Goal: Task Accomplishment & Management: Use online tool/utility

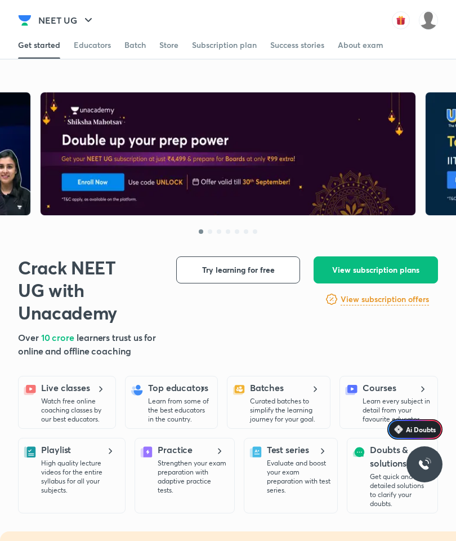
click at [424, 21] on img at bounding box center [428, 20] width 19 height 19
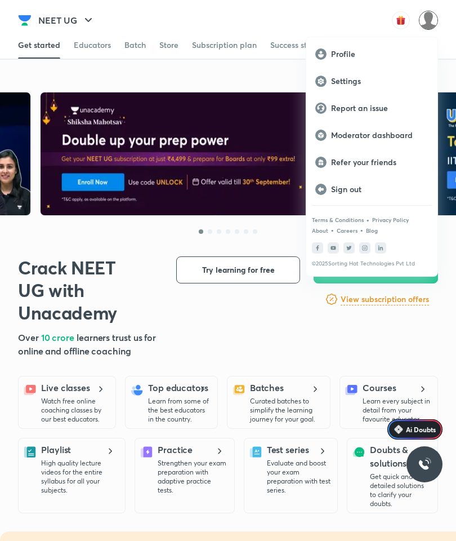
click at [382, 131] on p "Moderator dashboard" at bounding box center [379, 135] width 97 height 10
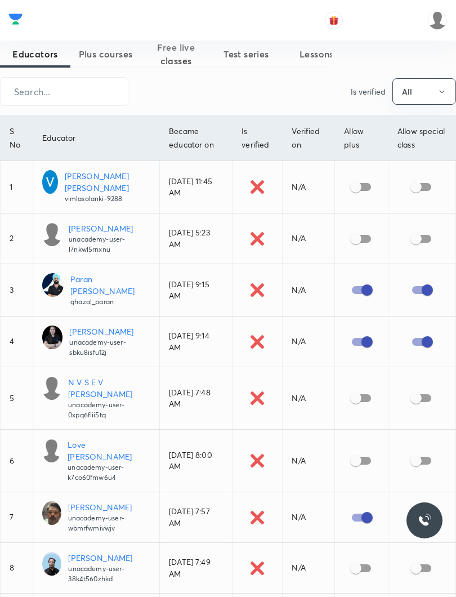
click at [247, 56] on span "Test series" at bounding box center [246, 54] width 70 height 14
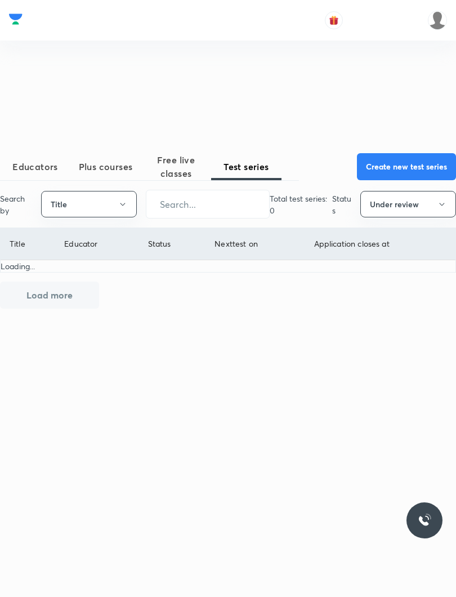
click at [410, 175] on button "Create new test series" at bounding box center [406, 166] width 99 height 27
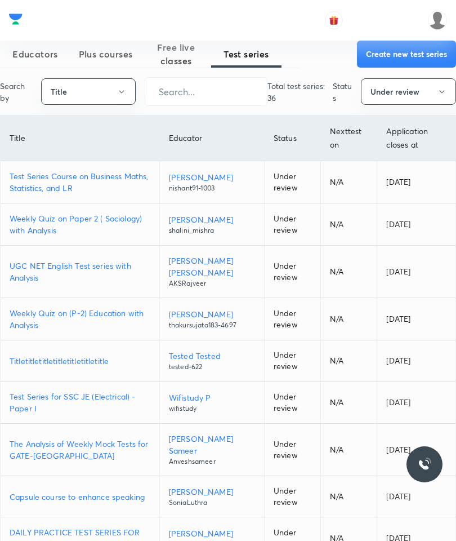
click at [55, 188] on p "Test Series Course on Business Maths, Statistics, and LR" at bounding box center [80, 182] width 141 height 24
click at [98, 399] on p "Test Series for SSC JE (Electrical) - Paper I" at bounding box center [80, 402] width 141 height 24
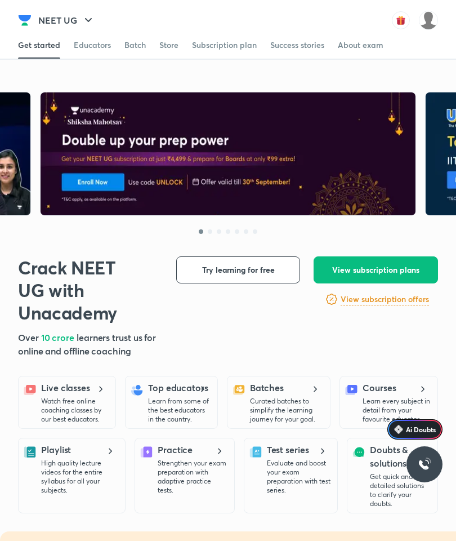
click at [422, 26] on img at bounding box center [428, 20] width 19 height 19
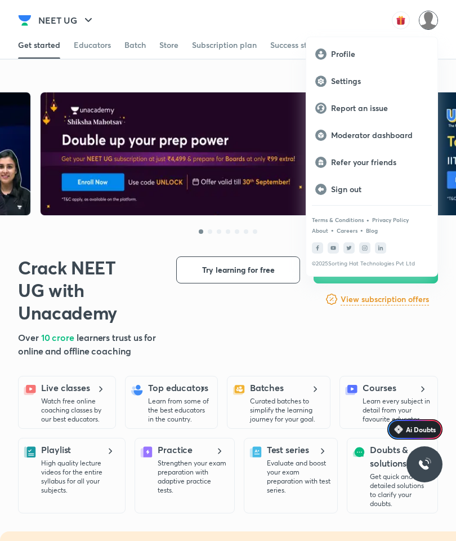
click at [373, 133] on p "Moderator dashboard" at bounding box center [379, 135] width 97 height 10
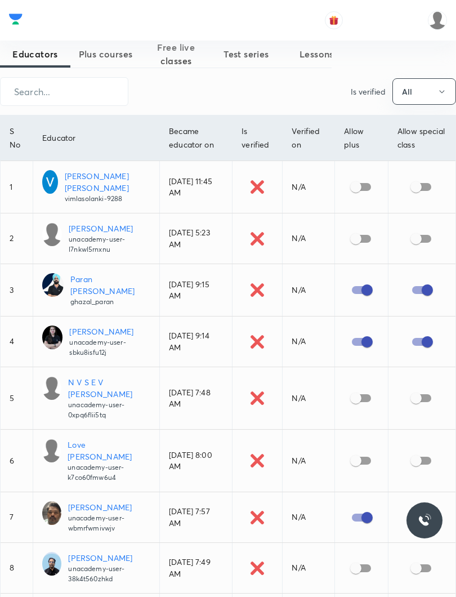
click at [244, 49] on span "Test series" at bounding box center [246, 54] width 70 height 14
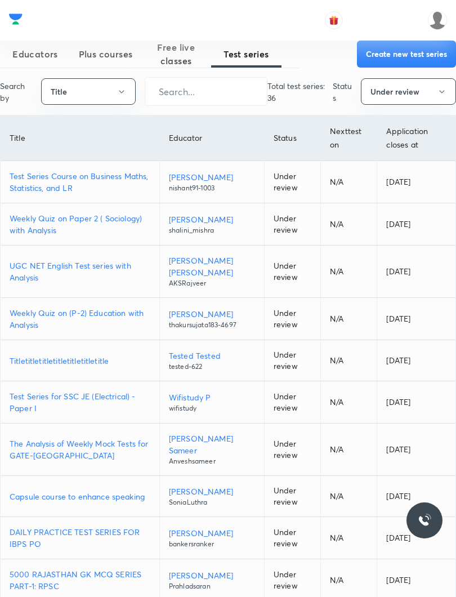
click at [33, 316] on p "Weekly Quiz on (P-2) Education with Analysis" at bounding box center [80, 319] width 141 height 24
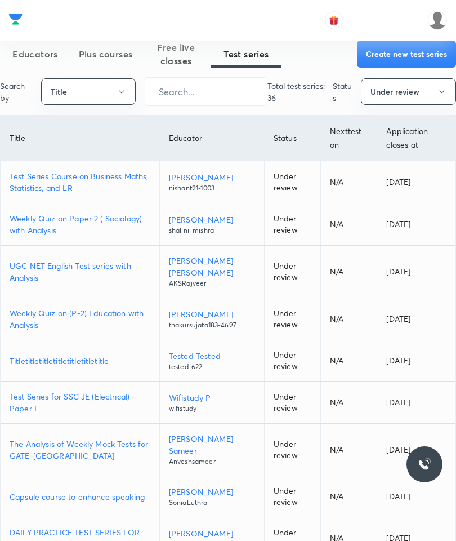
click at [408, 56] on button "Create new test series" at bounding box center [406, 54] width 99 height 27
click at [402, 50] on button "Create new test series" at bounding box center [406, 54] width 99 height 27
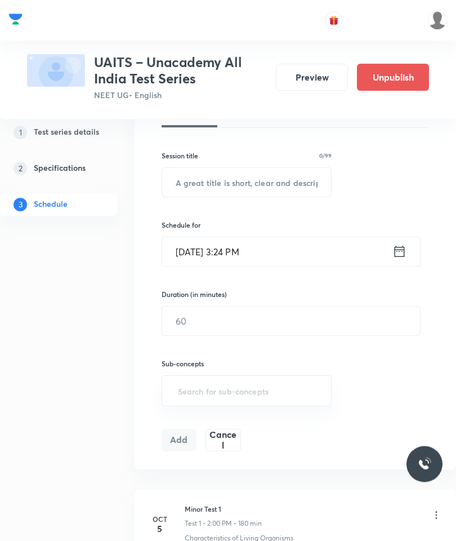
scroll to position [256, 0]
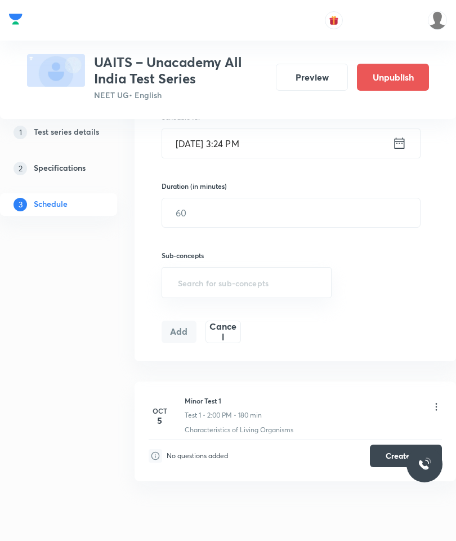
click at [77, 131] on h5 "Test series details" at bounding box center [66, 133] width 65 height 14
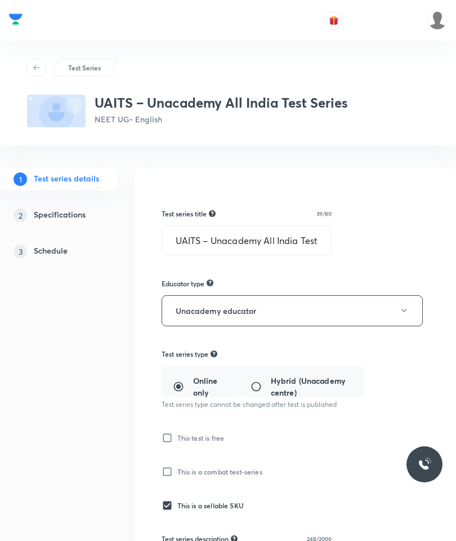
click at [255, 238] on input "UAITS – Unacademy All India Test Series" at bounding box center [246, 240] width 169 height 29
click at [169, 238] on input "UAITS – Unacademy All India Test Series" at bounding box center [246, 240] width 169 height 29
click at [226, 235] on input "UAITS – Unacademy All India Test Series" at bounding box center [246, 240] width 169 height 29
click at [270, 235] on input "UAITS – Unacademy All India Test Series" at bounding box center [246, 240] width 169 height 29
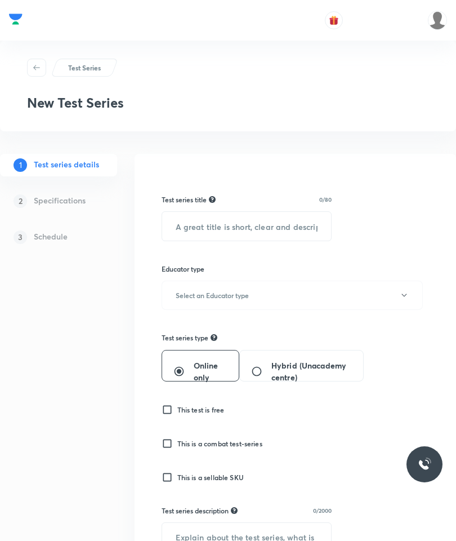
click at [234, 221] on input "text" at bounding box center [246, 226] width 169 height 29
paste input "UAITS – Unacademy All India Test Series"
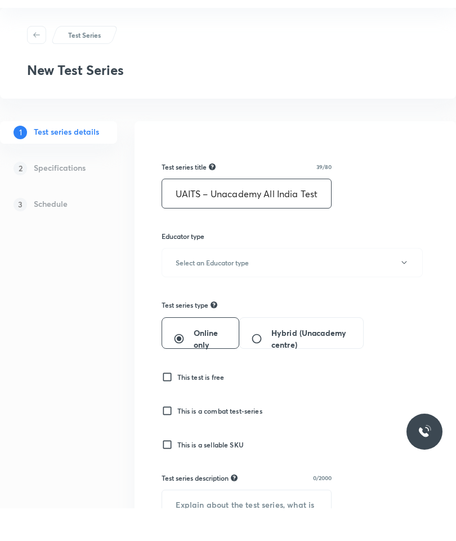
type input "UAITS – Unacademy All India Test Series"
click at [253, 280] on button "Select an Educator type" at bounding box center [292, 294] width 261 height 29
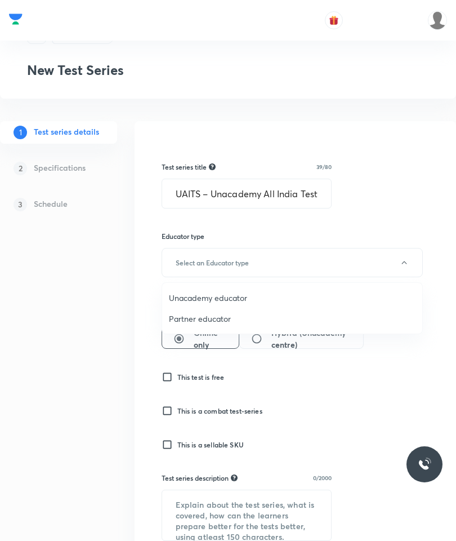
click at [225, 300] on span "Unacademy educator" at bounding box center [292, 298] width 247 height 12
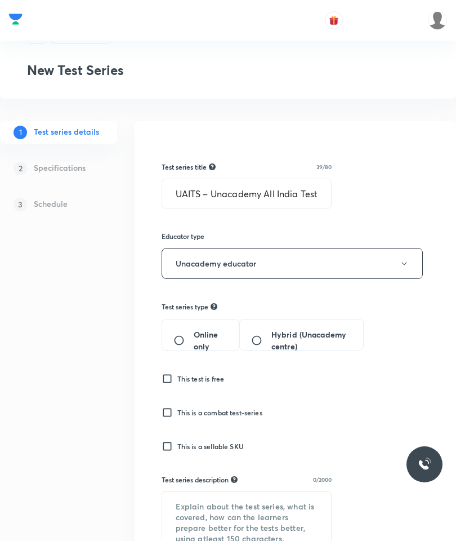
click at [182, 334] on input "Online only" at bounding box center [183, 339] width 20 height 11
radio input "true"
click at [165, 380] on input "This test is free" at bounding box center [170, 378] width 16 height 11
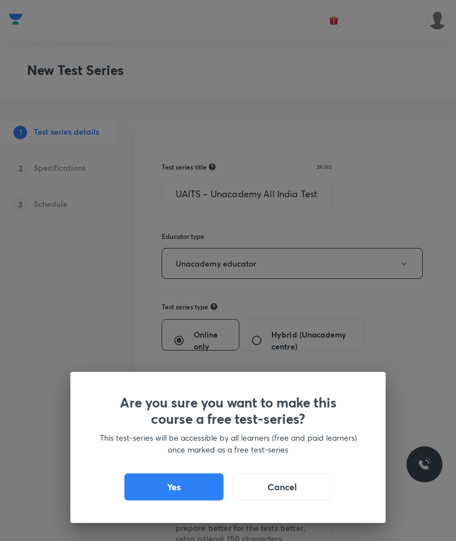
click at [186, 500] on button "Yes" at bounding box center [173, 486] width 99 height 27
checkbox input "true"
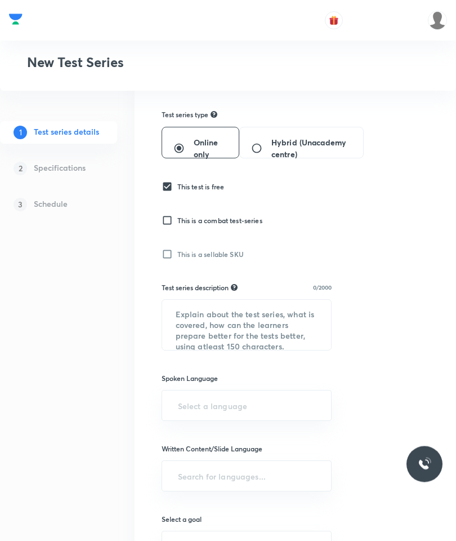
scroll to position [0, 0]
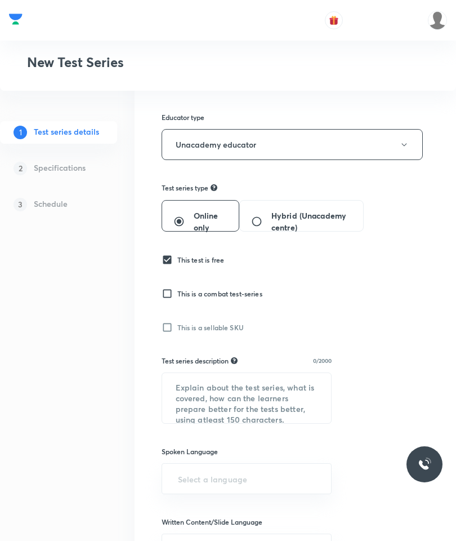
click at [204, 390] on textarea at bounding box center [246, 398] width 169 height 50
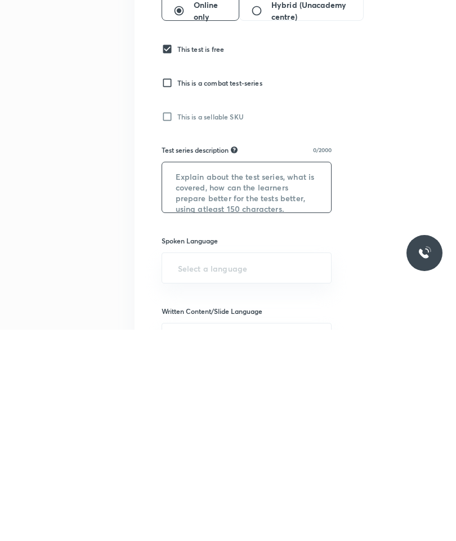
paste textarea "This series comprises module-wise tests for the NEET Major Test. The syllabus i…"
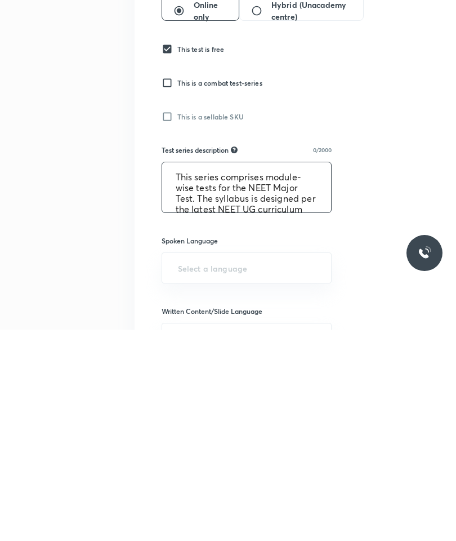
scroll to position [32, 0]
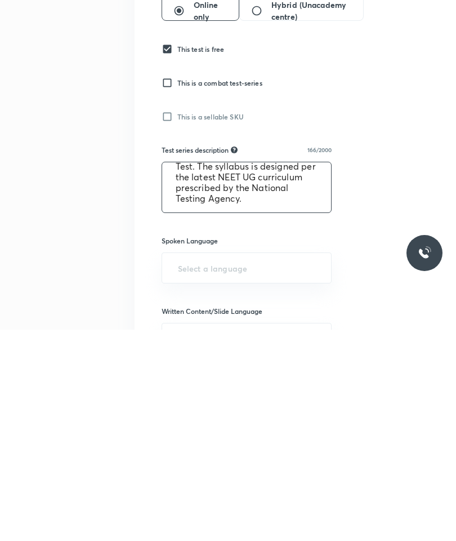
type textarea "This series comprises module-wise tests for the NEET Major Test. The syllabus i…"
click at [234, 468] on input "text" at bounding box center [247, 478] width 142 height 21
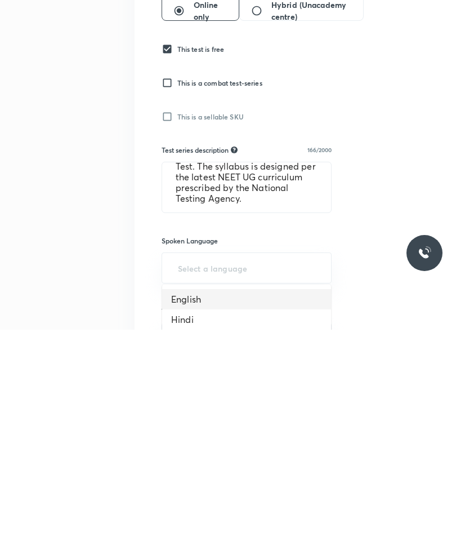
click at [205, 500] on li "English" at bounding box center [246, 510] width 169 height 20
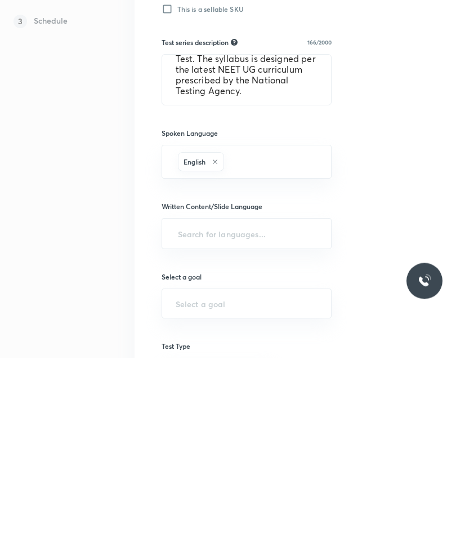
scroll to position [291, 0]
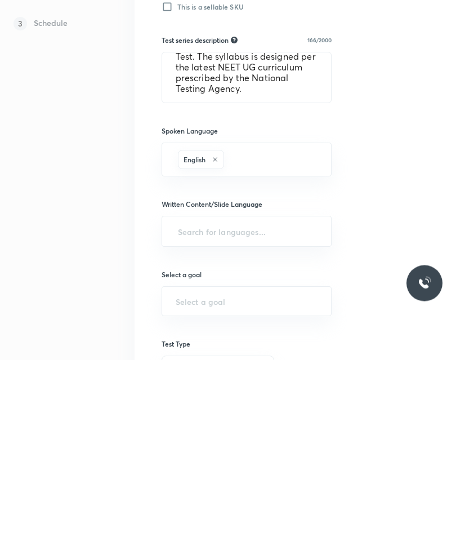
click at [220, 402] on input "text" at bounding box center [247, 412] width 142 height 21
click at [189, 437] on h6 "English" at bounding box center [182, 442] width 23 height 10
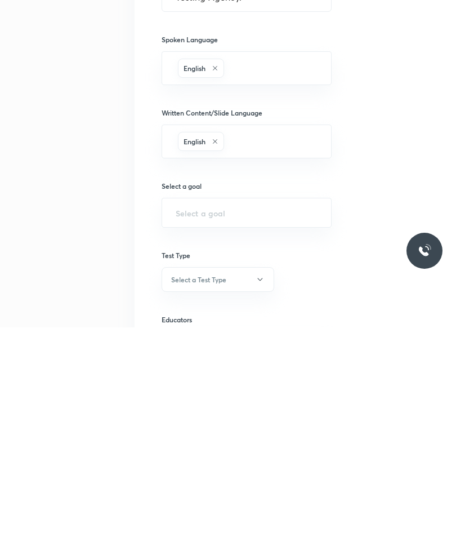
scroll to position [385, 0]
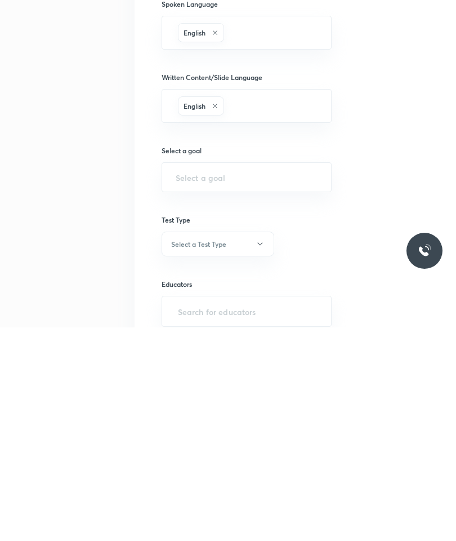
click at [216, 385] on input "text" at bounding box center [247, 390] width 142 height 11
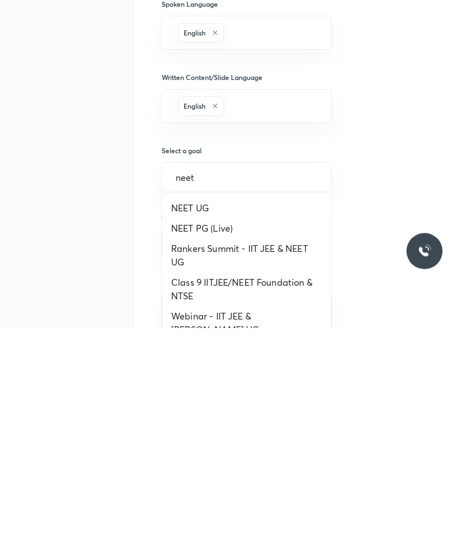
click at [201, 411] on li "NEET UG" at bounding box center [246, 421] width 169 height 20
type input "neet"
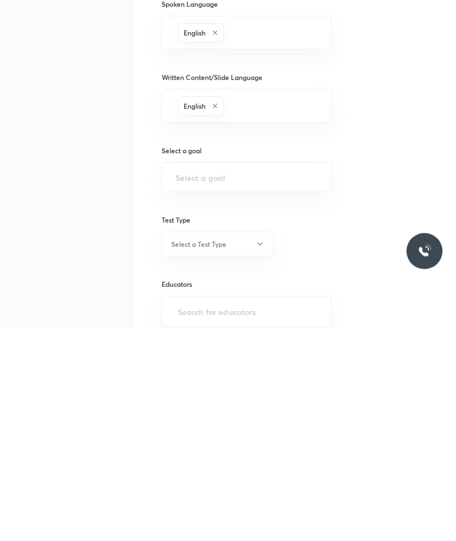
type input "NEET UG"
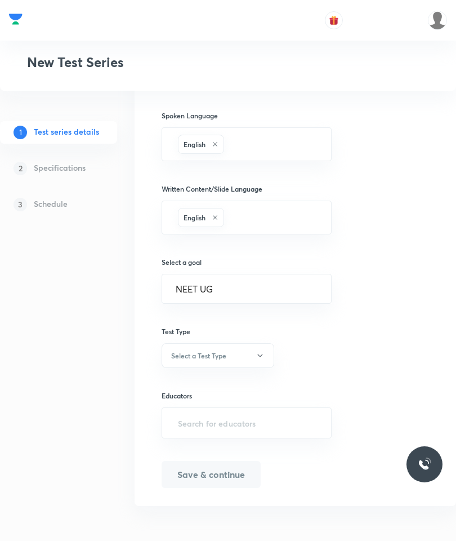
click at [233, 354] on button "Select a Test Type" at bounding box center [218, 355] width 113 height 25
click at [222, 386] on span "Full Syllabus Test" at bounding box center [218, 388] width 98 height 12
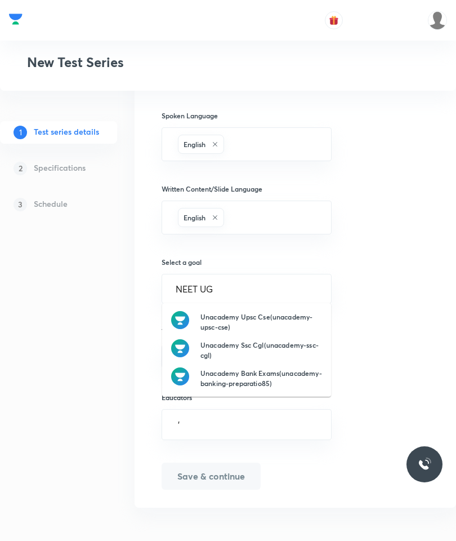
type input "'"
click at [399, 358] on div "Test series title 39/80 UAITS – Unacademy All India Test Series ​ Educator type…" at bounding box center [295, 87] width 267 height 805
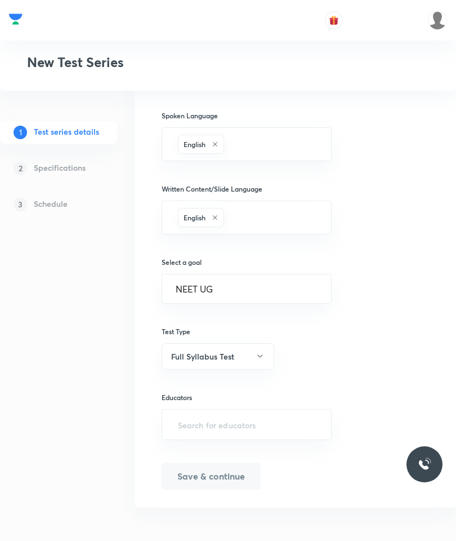
click at [213, 414] on input "text" at bounding box center [247, 424] width 142 height 21
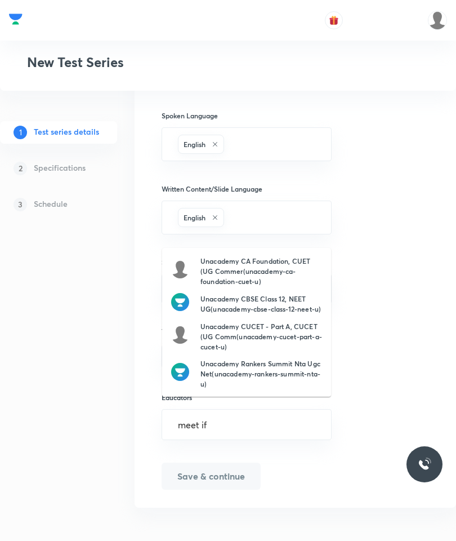
click at [254, 418] on input "meet if" at bounding box center [247, 424] width 142 height 21
click at [286, 414] on input "meet if" at bounding box center [247, 424] width 142 height 21
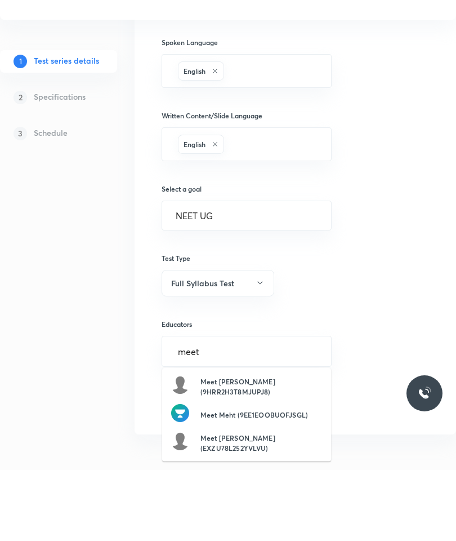
scroll to position [489, 0]
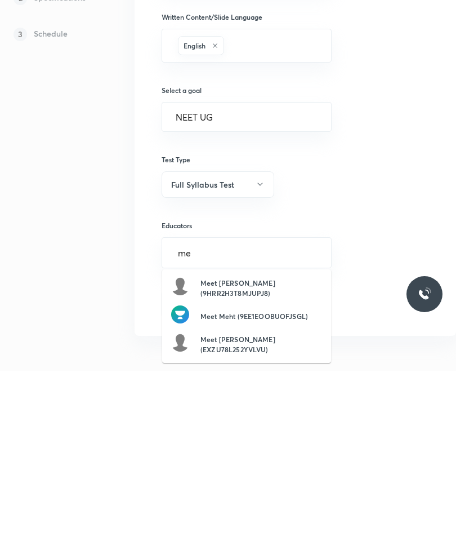
type input "m"
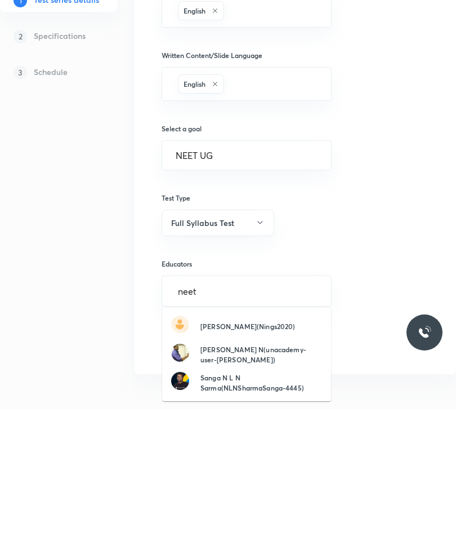
type input "neet u"
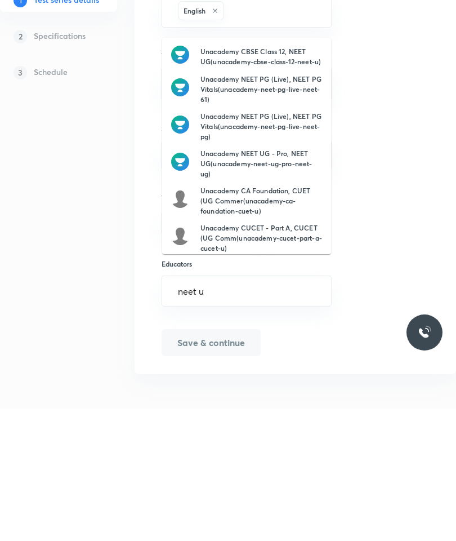
click at [267, 280] on h6 "Unacademy NEET UG - Pro, NEET UG(unacademy-neet-ug-pro-neet-ug)" at bounding box center [261, 295] width 122 height 30
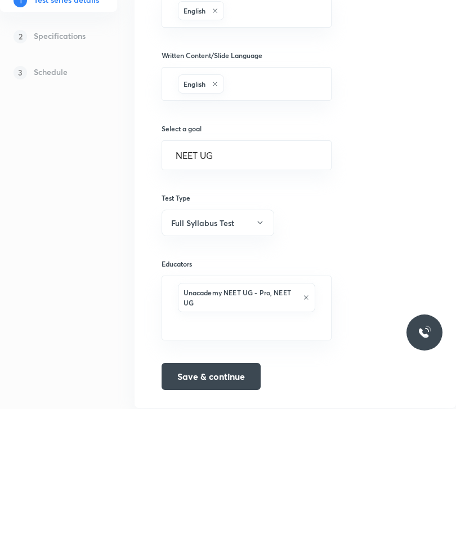
scroll to position [523, 0]
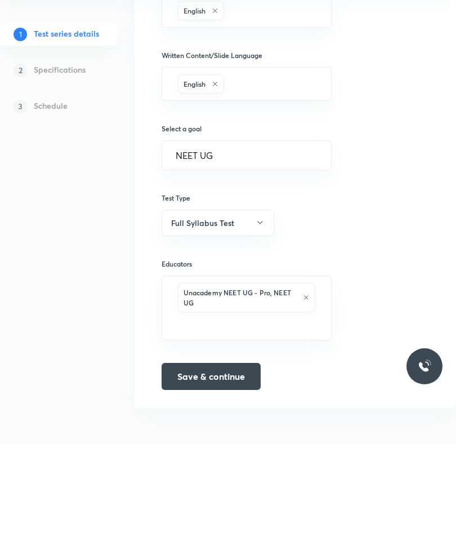
click at [222, 461] on button "Save & continue" at bounding box center [211, 474] width 99 height 27
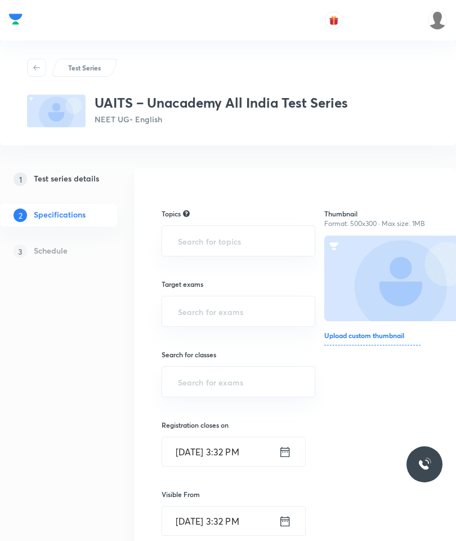
click at [238, 234] on input "text" at bounding box center [239, 240] width 126 height 21
click at [215, 236] on input "text" at bounding box center [239, 240] width 126 height 21
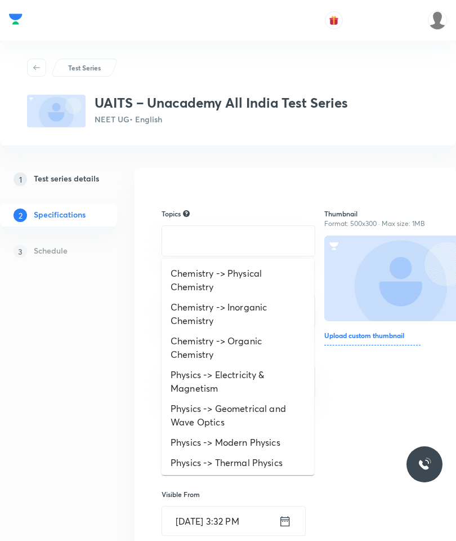
click at [222, 236] on input "text" at bounding box center [239, 240] width 126 height 21
click at [235, 270] on li "Chemistry -> Physical Chemistry" at bounding box center [238, 280] width 153 height 34
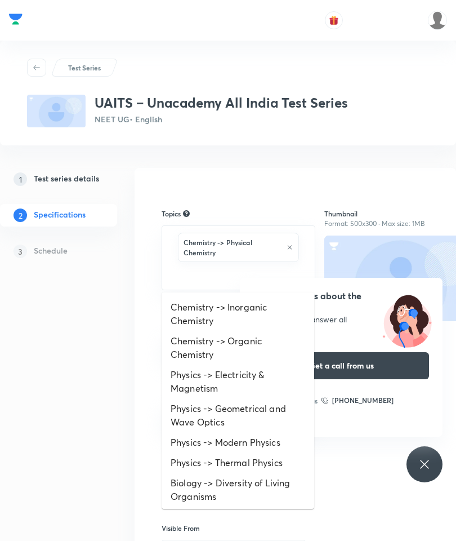
click at [238, 345] on li "Chemistry -> Organic Chemistry" at bounding box center [238, 348] width 153 height 34
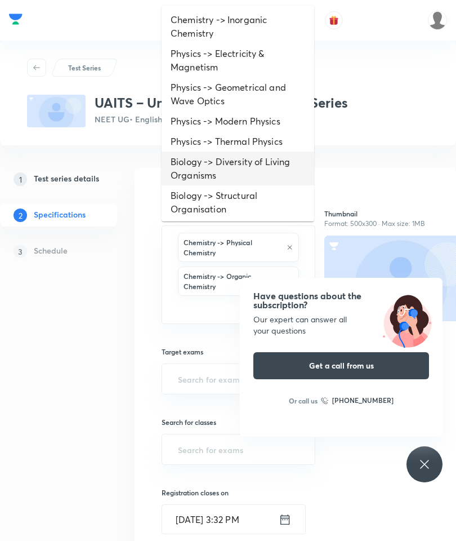
click at [224, 155] on li "Biology -> Diversity of Living Organisms" at bounding box center [238, 168] width 153 height 34
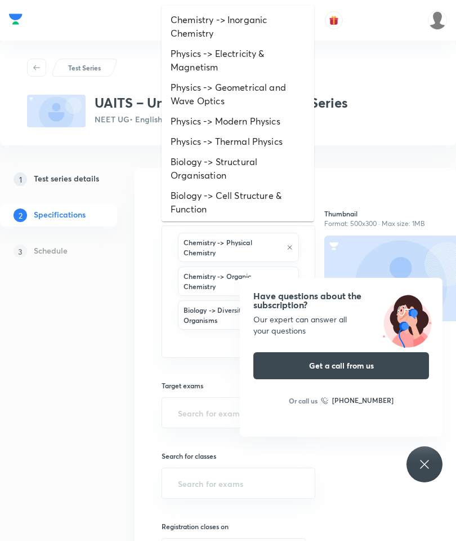
click at [252, 177] on li "Biology -> Structural Organisation" at bounding box center [238, 168] width 153 height 34
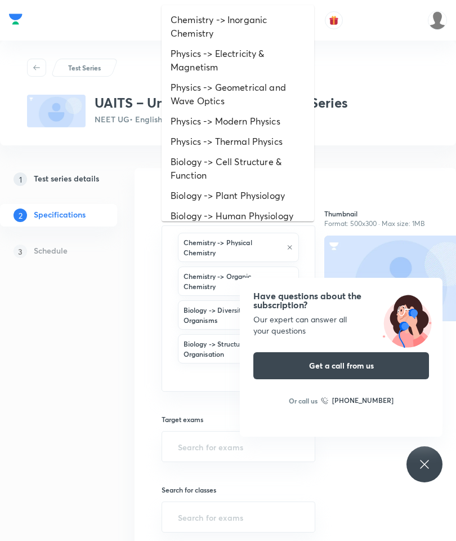
click at [253, 145] on li "Physics -> Thermal Physics" at bounding box center [238, 141] width 153 height 20
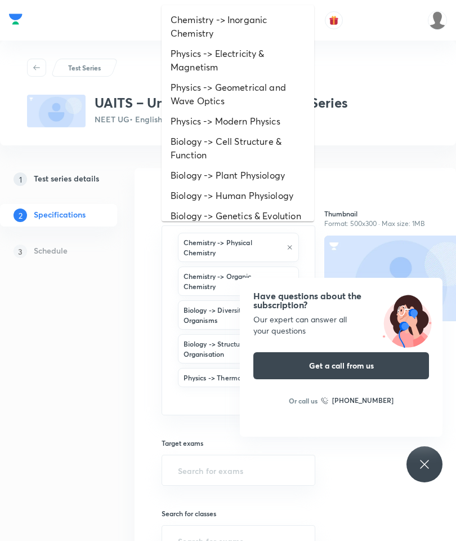
click at [250, 186] on li "Biology -> Human Physiology" at bounding box center [238, 195] width 153 height 20
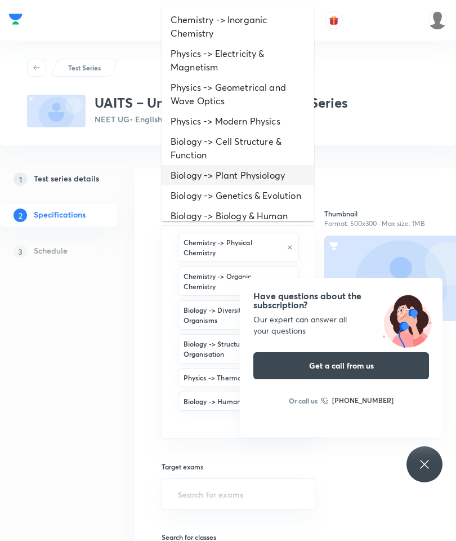
click at [249, 176] on li "Biology -> Plant Physiology" at bounding box center [238, 175] width 153 height 20
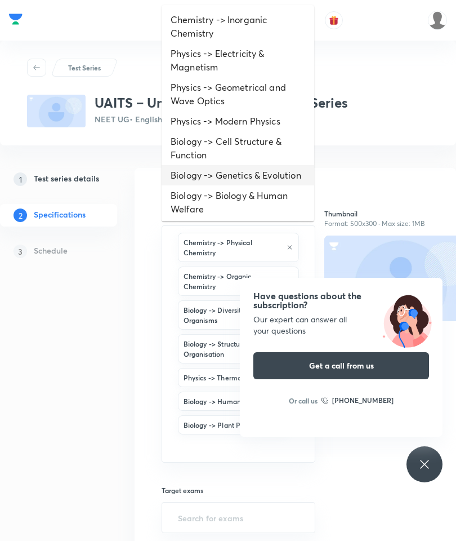
click at [240, 184] on li "Biology -> Genetics & Evolution" at bounding box center [238, 175] width 153 height 20
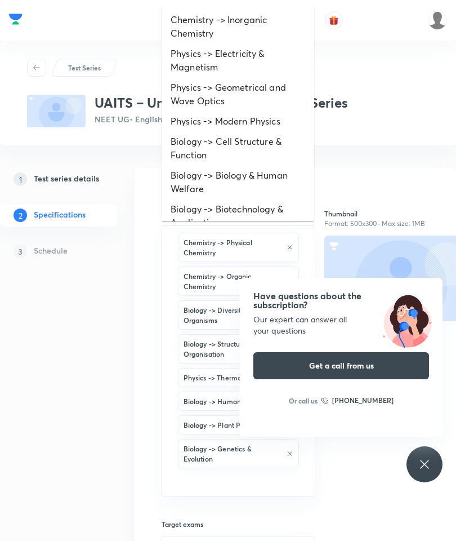
click at [247, 173] on li "Biology -> Biology & Human Welfare" at bounding box center [238, 182] width 153 height 34
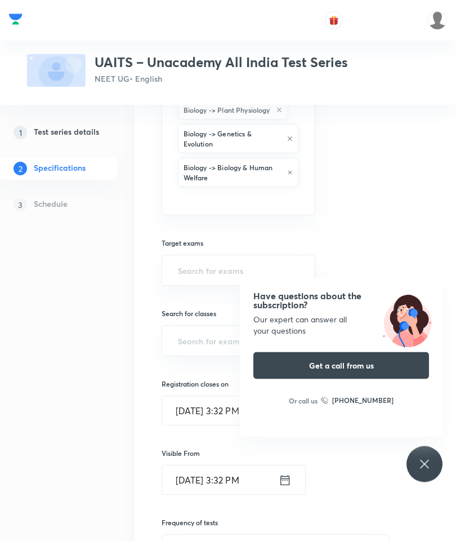
scroll to position [318, 0]
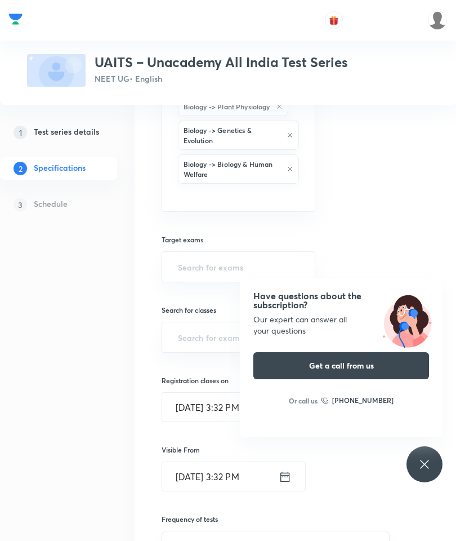
click at [219, 268] on input "text" at bounding box center [239, 266] width 126 height 21
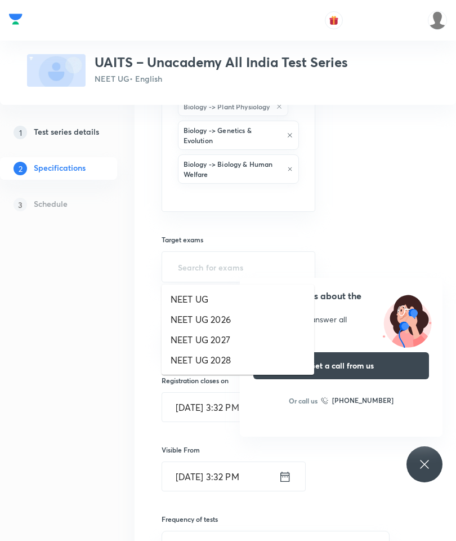
click at [214, 292] on li "NEET UG" at bounding box center [238, 299] width 153 height 20
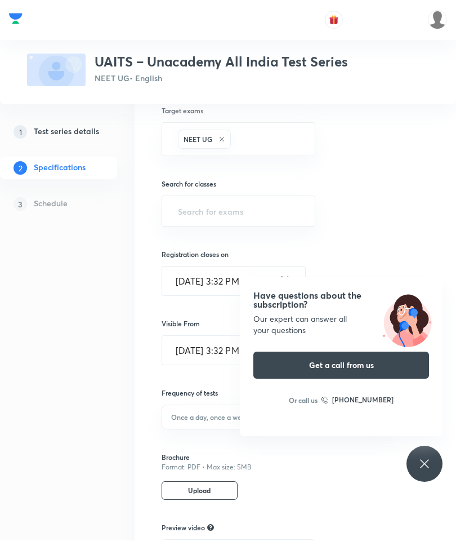
click at [248, 204] on input "text" at bounding box center [239, 211] width 126 height 21
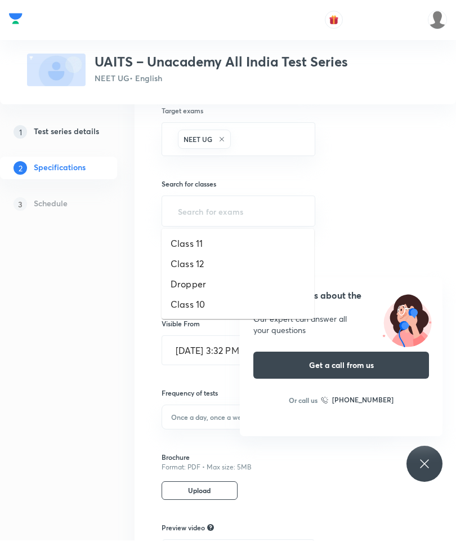
scroll to position [447, 0]
click at [201, 266] on li "Class 12" at bounding box center [238, 263] width 153 height 20
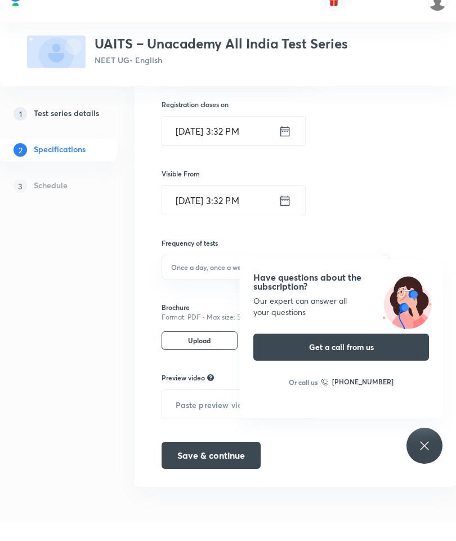
click at [200, 280] on h6 "Once a day, once a week..." at bounding box center [212, 285] width 83 height 10
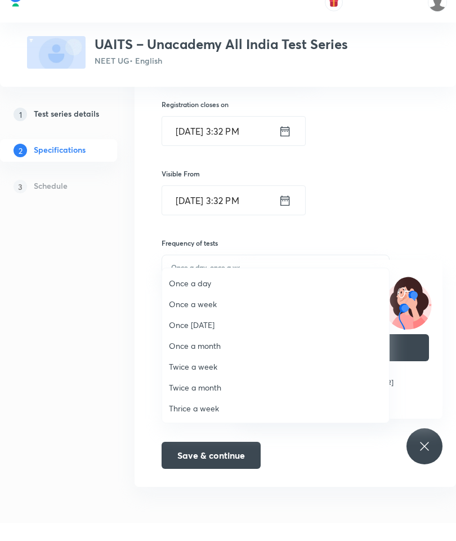
click at [210, 316] on span "Once a week" at bounding box center [275, 322] width 213 height 12
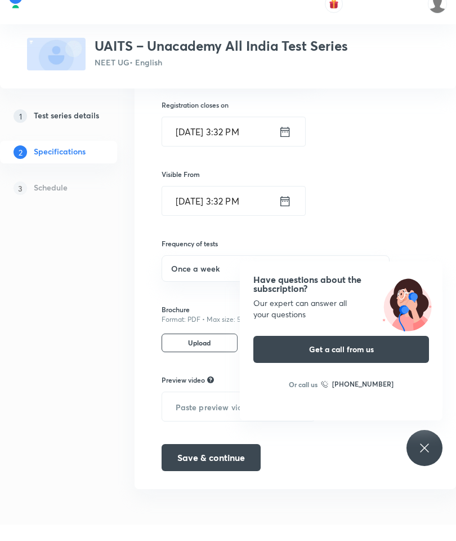
click at [228, 460] on button "Save & continue" at bounding box center [211, 473] width 99 height 27
click at [425, 457] on icon at bounding box center [425, 464] width 14 height 14
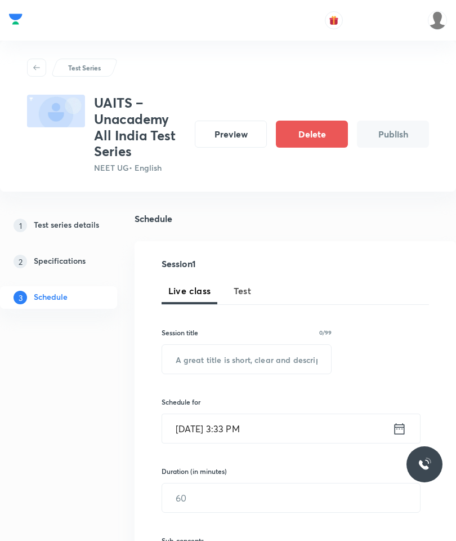
click at [247, 287] on span "Test" at bounding box center [243, 291] width 18 height 14
click at [236, 352] on input "text" at bounding box center [246, 359] width 169 height 29
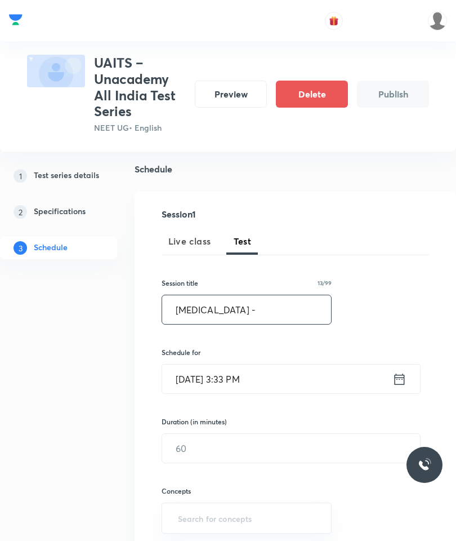
scroll to position [50, 0]
type input "Minor Test - 1"
click at [314, 372] on input "Sep 30, 2025, 3:33 PM" at bounding box center [277, 378] width 230 height 29
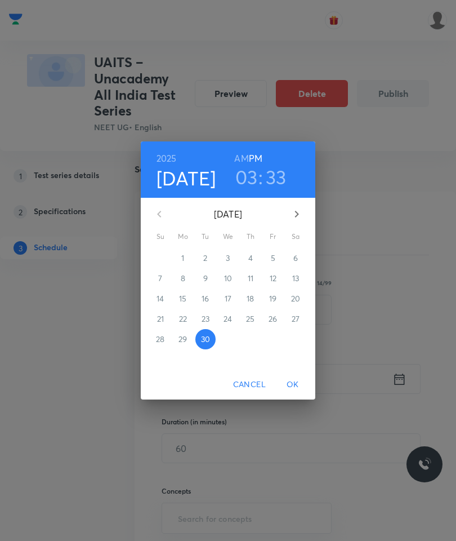
click at [296, 227] on button "button" at bounding box center [296, 213] width 27 height 27
click at [164, 284] on span "5" at bounding box center [160, 278] width 20 height 11
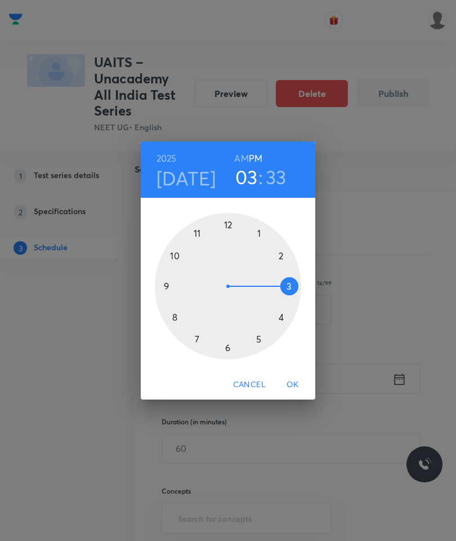
click at [277, 274] on div at bounding box center [228, 286] width 146 height 146
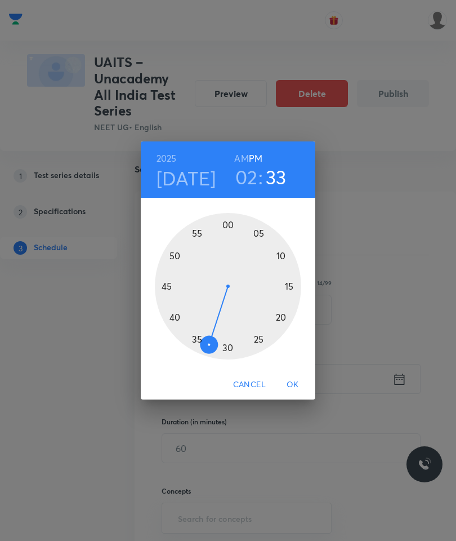
click at [231, 242] on div at bounding box center [228, 286] width 146 height 146
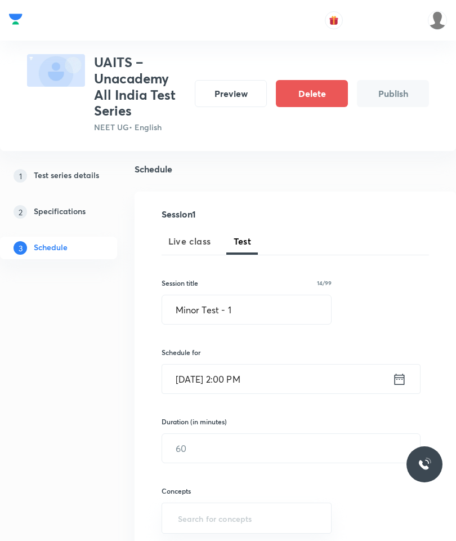
click at [218, 446] on input "text" at bounding box center [291, 448] width 258 height 29
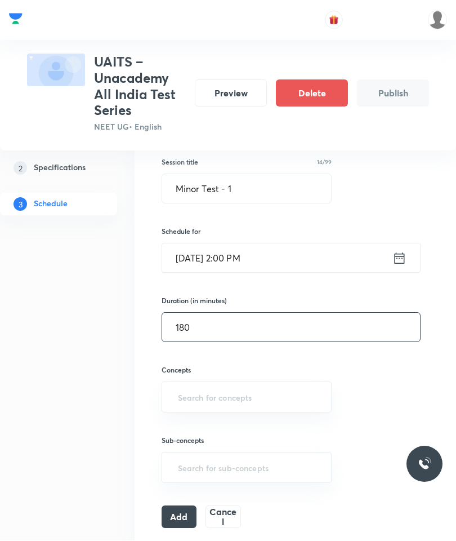
type input "180"
click at [261, 395] on input "text" at bounding box center [247, 397] width 142 height 21
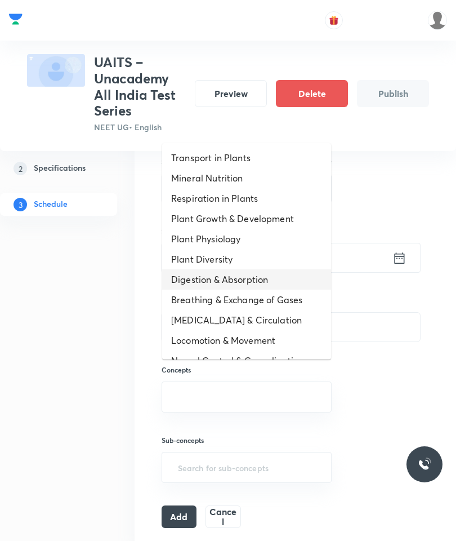
click at [256, 289] on li "Digestion & Absorption" at bounding box center [246, 279] width 169 height 20
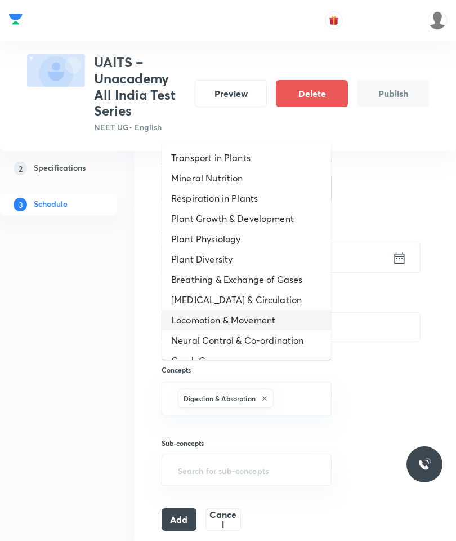
click at [226, 318] on li "Locomotion & Movement" at bounding box center [246, 320] width 169 height 20
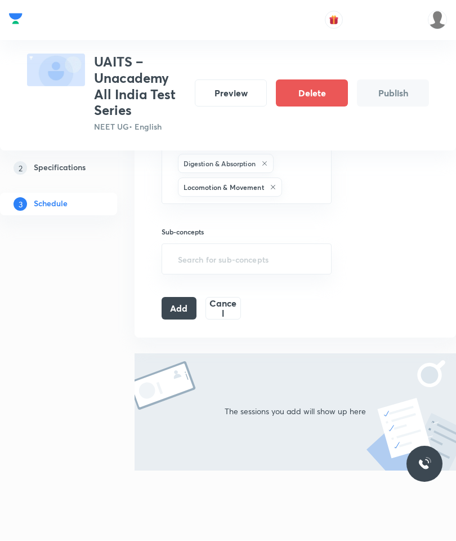
scroll to position [426, 0]
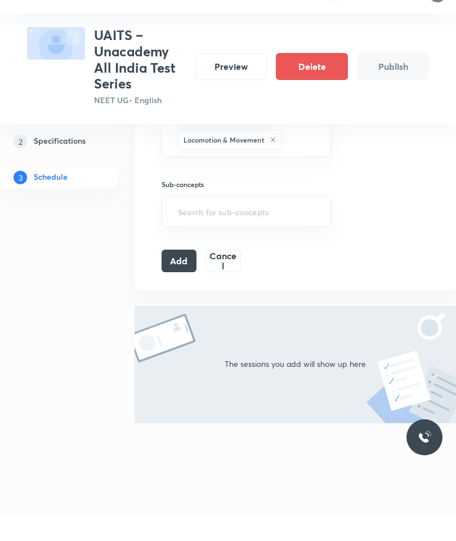
click at [180, 276] on button "Add" at bounding box center [179, 287] width 35 height 23
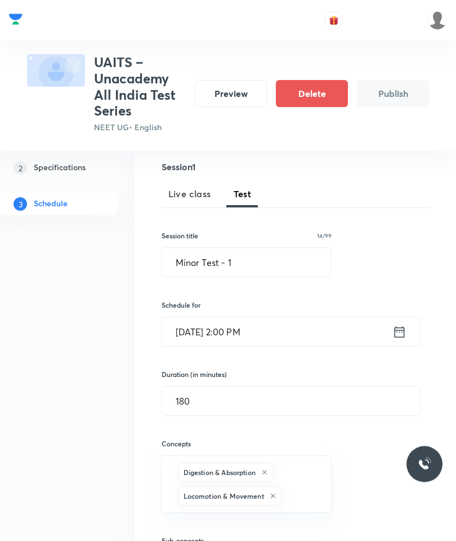
scroll to position [102, 0]
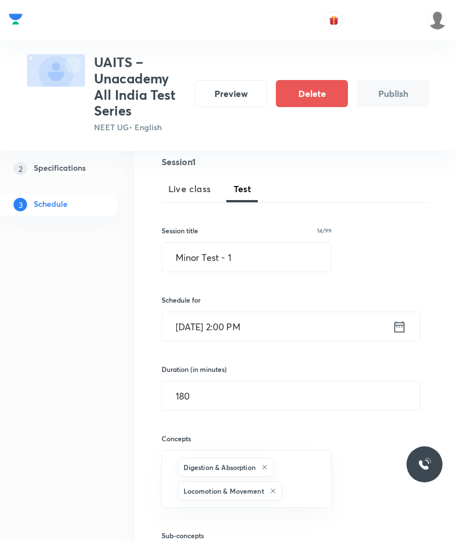
click at [399, 319] on icon at bounding box center [399, 327] width 14 height 16
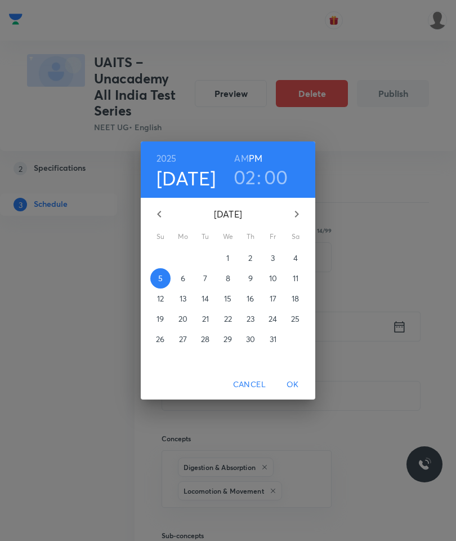
click at [273, 175] on h3 "00" at bounding box center [276, 177] width 24 height 24
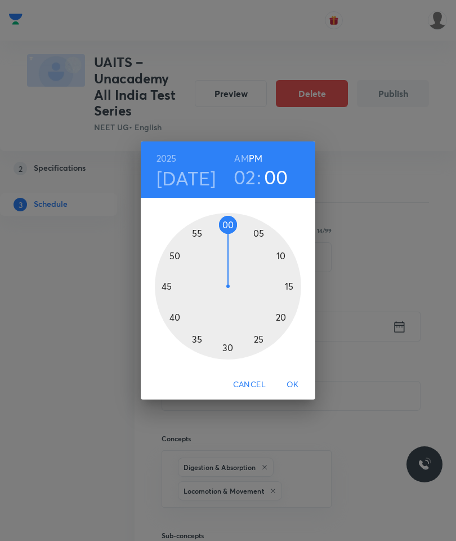
click at [241, 221] on div at bounding box center [228, 286] width 146 height 146
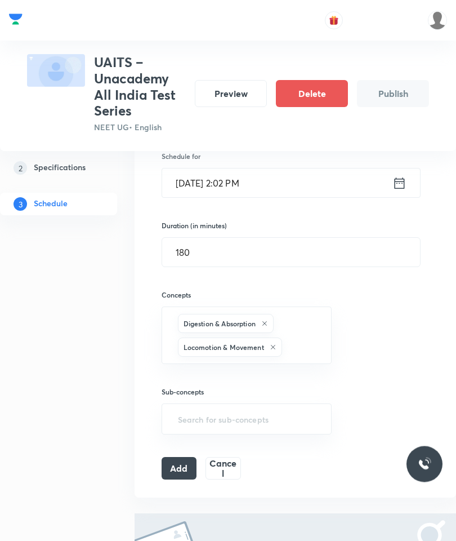
scroll to position [275, 0]
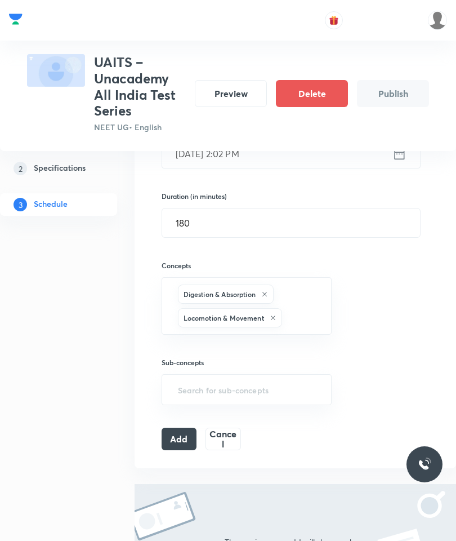
click at [177, 440] on button "Add" at bounding box center [179, 438] width 35 height 23
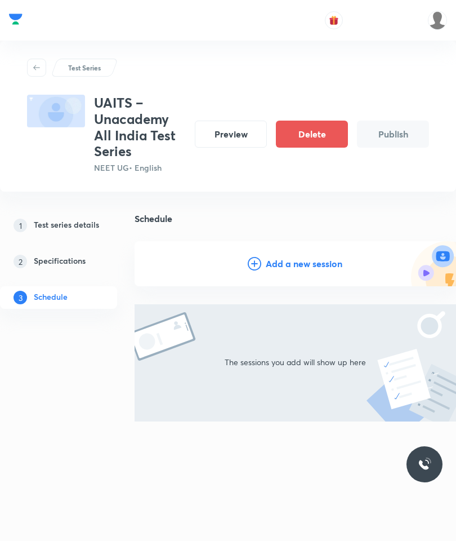
scroll to position [0, 0]
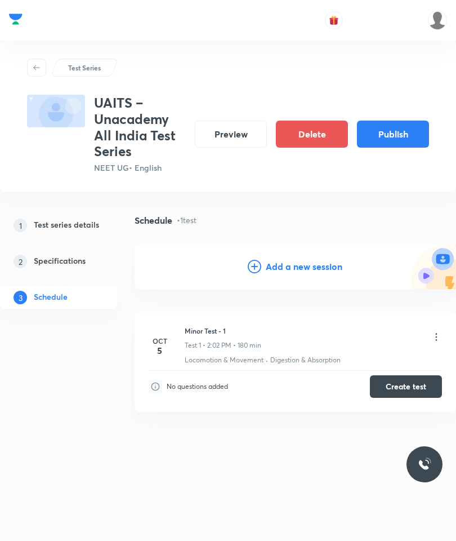
click at [393, 132] on button "Publish" at bounding box center [393, 133] width 72 height 27
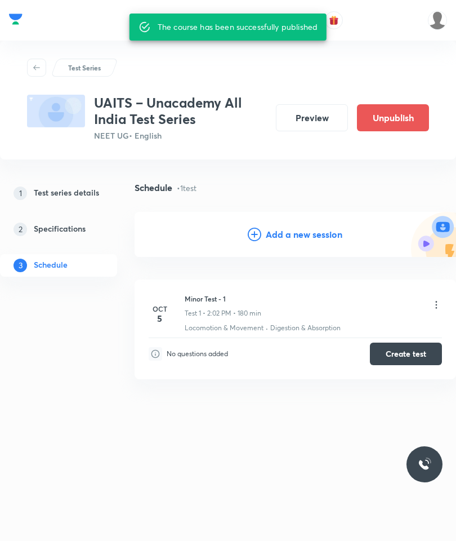
click at [315, 117] on button "Preview" at bounding box center [312, 117] width 72 height 27
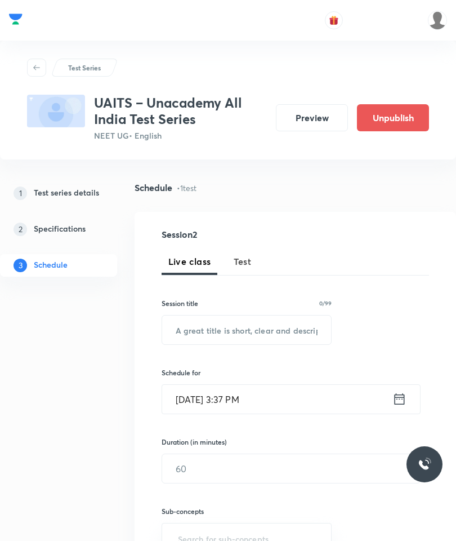
click at [73, 191] on h5 "Test series details" at bounding box center [66, 193] width 65 height 14
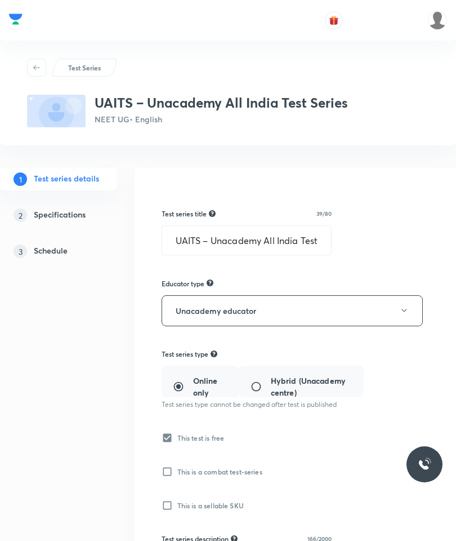
click at [234, 236] on input "UAITS – Unacademy All India Test Series" at bounding box center [246, 240] width 169 height 29
click at [183, 240] on input "UAITS – Unacademy All India Test Series" at bounding box center [246, 240] width 169 height 29
click at [239, 238] on input "UAITS – Unacademy All India Test Series" at bounding box center [246, 240] width 169 height 29
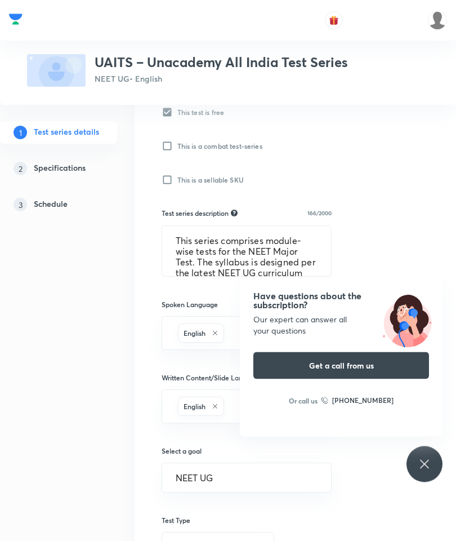
scroll to position [324, 0]
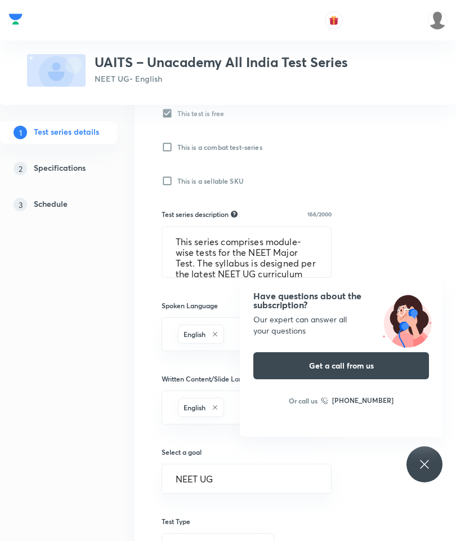
click at [236, 249] on textarea "This series comprises module-wise tests for the NEET Major Test. The syllabus i…" at bounding box center [246, 252] width 169 height 50
click at [209, 240] on textarea "This series comprises module-wise tests for the NEET Major Test. The syllabus i…" at bounding box center [246, 252] width 169 height 50
click at [186, 240] on textarea "This series comprises module-wise tests for the NEET Major Test. The syllabus i…" at bounding box center [246, 252] width 169 height 50
click at [321, 262] on textarea "This series comprises module-wise tests for the NEET Major Test. The syllabus i…" at bounding box center [246, 252] width 169 height 50
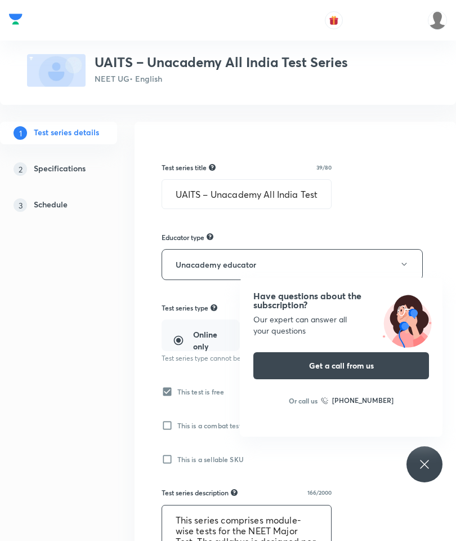
scroll to position [8, 0]
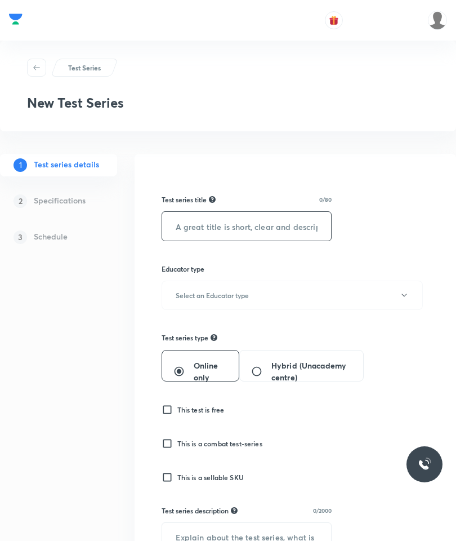
click at [289, 215] on input "text" at bounding box center [246, 226] width 169 height 29
click at [208, 219] on input "text" at bounding box center [246, 226] width 169 height 29
click at [236, 224] on input "text" at bounding box center [246, 226] width 169 height 29
paste input "UAITS – Unacademy All India Test Series"
type input "UAITS – Unacademy All India Test Series"
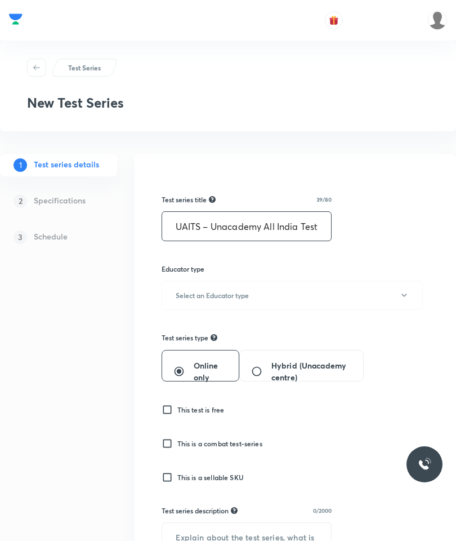
click at [240, 288] on button "Select an Educator type" at bounding box center [292, 294] width 261 height 29
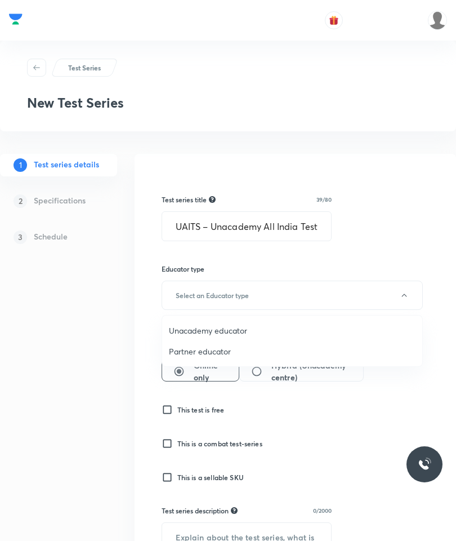
click at [223, 329] on span "Unacademy educator" at bounding box center [292, 330] width 247 height 12
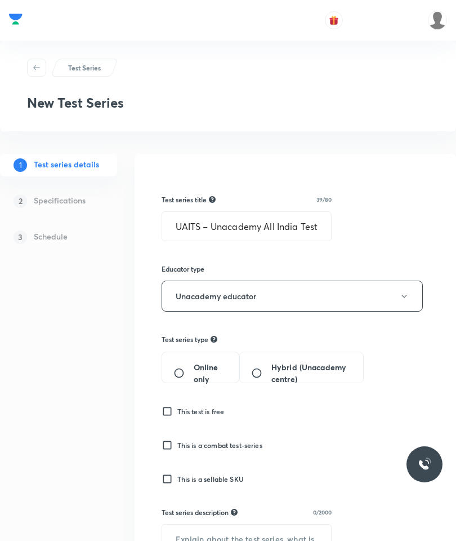
click at [185, 362] on label "Online only" at bounding box center [201, 373] width 56 height 24
click at [185, 367] on input "Online only" at bounding box center [183, 372] width 20 height 11
radio input "true"
click at [164, 408] on input "This test is free" at bounding box center [170, 410] width 16 height 11
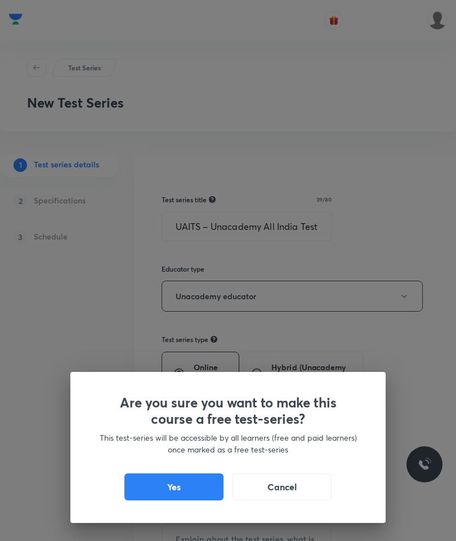
click at [200, 483] on button "Yes" at bounding box center [173, 486] width 99 height 27
checkbox input "true"
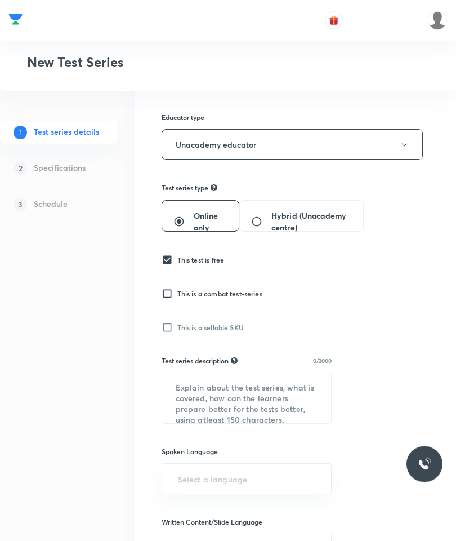
click at [188, 387] on textarea at bounding box center [246, 398] width 169 height 50
click at [226, 389] on textarea at bounding box center [246, 398] width 169 height 50
click at [190, 383] on textarea at bounding box center [246, 398] width 169 height 50
click at [199, 385] on textarea at bounding box center [246, 398] width 169 height 50
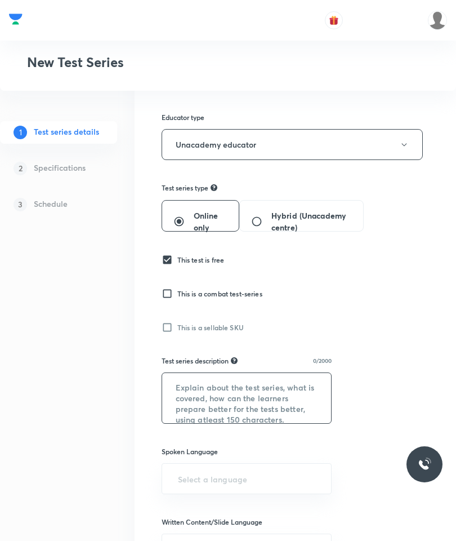
click at [181, 381] on textarea at bounding box center [246, 398] width 169 height 50
click at [204, 391] on textarea at bounding box center [246, 398] width 169 height 50
click at [297, 413] on textarea at bounding box center [246, 398] width 169 height 50
click at [292, 403] on textarea at bounding box center [246, 398] width 169 height 50
click at [291, 413] on textarea at bounding box center [246, 398] width 169 height 50
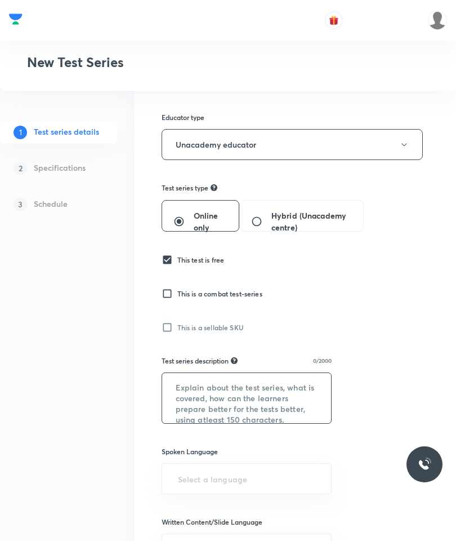
click at [291, 410] on textarea at bounding box center [246, 398] width 169 height 50
click at [305, 396] on textarea at bounding box center [246, 398] width 169 height 50
click at [311, 395] on textarea at bounding box center [246, 398] width 169 height 50
paste textarea "This series comprises module-wise tests for the NEET Major Test. The syllabus i…"
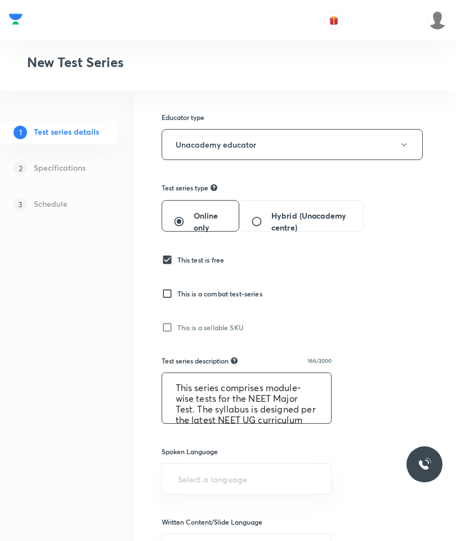
scroll to position [32, 0]
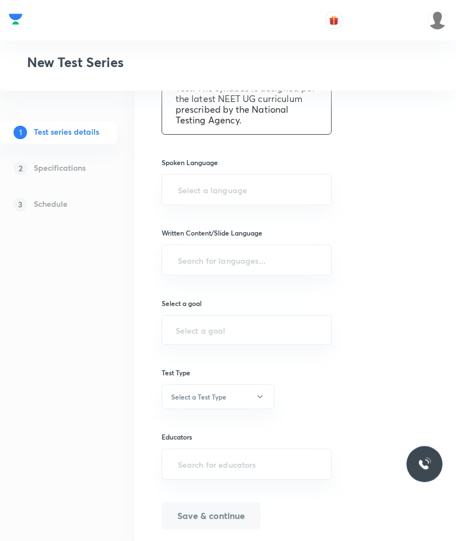
type textarea "This series comprises module-wise tests for the NEET Major Test. The syllabus i…"
click at [238, 188] on input "text" at bounding box center [247, 190] width 142 height 21
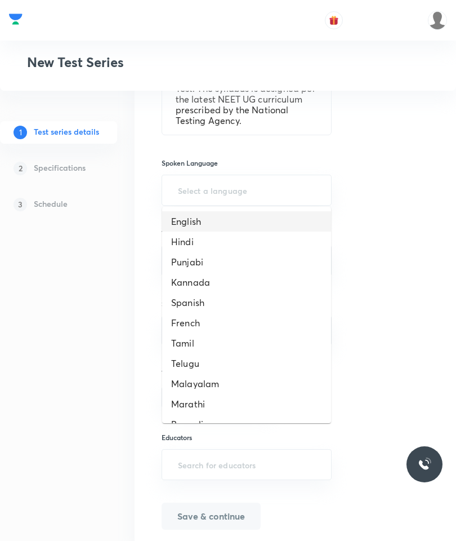
click at [197, 218] on li "English" at bounding box center [246, 221] width 169 height 20
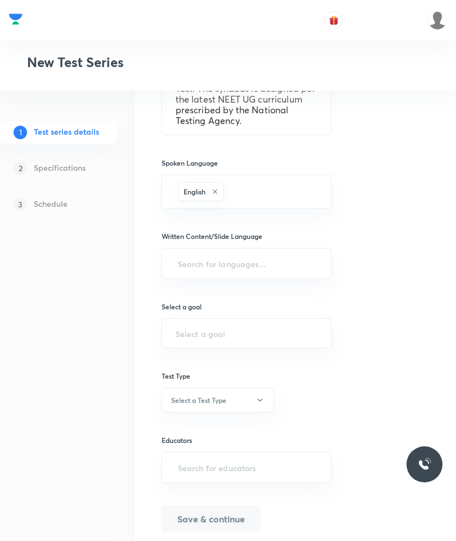
click at [236, 254] on input "text" at bounding box center [247, 263] width 142 height 21
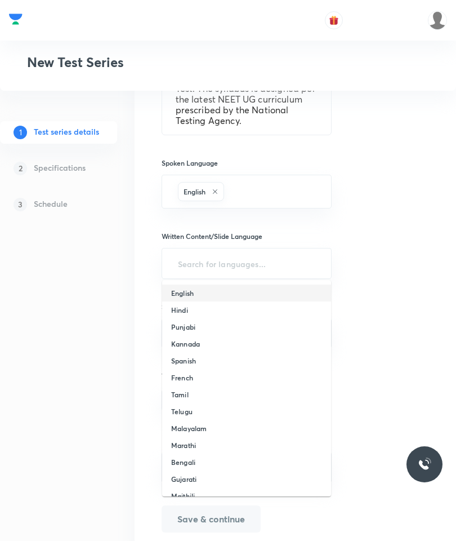
click at [191, 286] on li "English" at bounding box center [246, 292] width 169 height 17
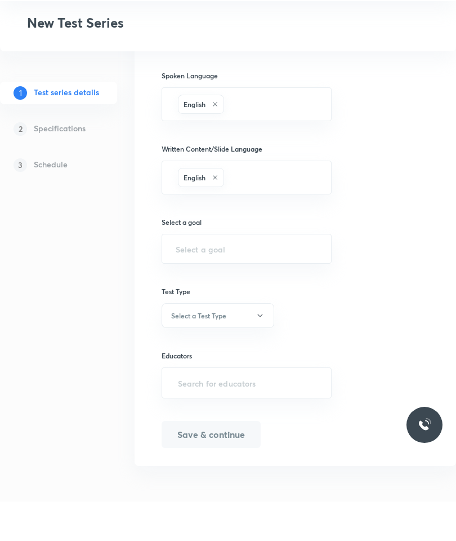
click at [219, 283] on input "text" at bounding box center [247, 288] width 142 height 11
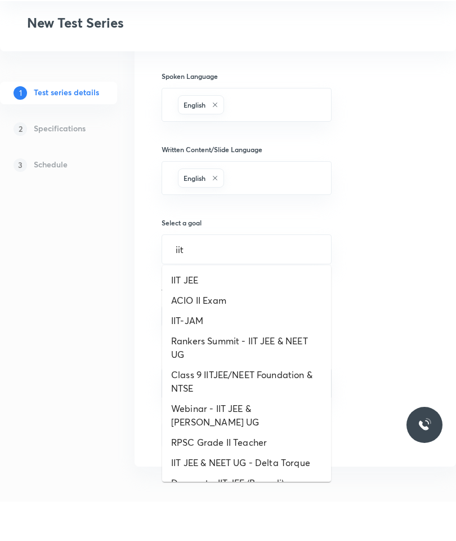
scroll to position [488, 0]
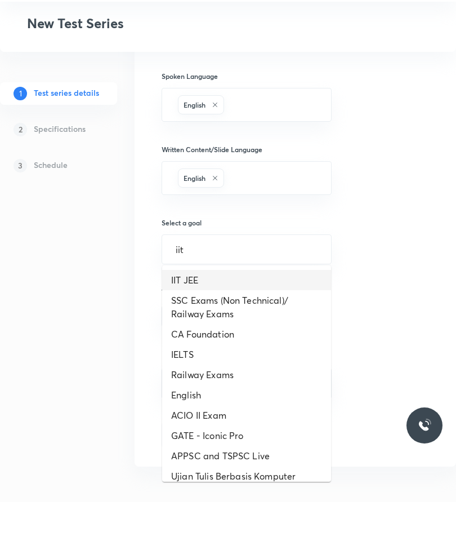
click at [218, 309] on li "IIT JEE" at bounding box center [246, 319] width 169 height 20
type input "iit"
type input "IIT JEE"
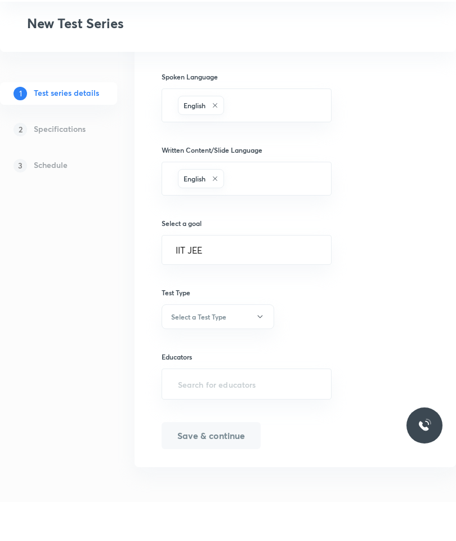
click at [248, 343] on button "Select a Test Type" at bounding box center [218, 355] width 113 height 25
click at [209, 343] on span "Full Syllabus Test" at bounding box center [218, 349] width 98 height 12
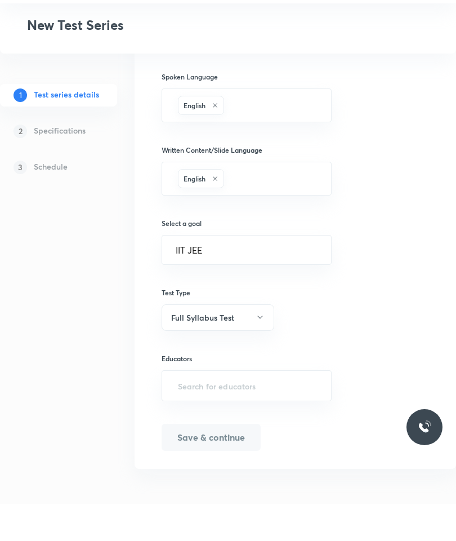
click at [223, 412] on input "text" at bounding box center [247, 422] width 142 height 21
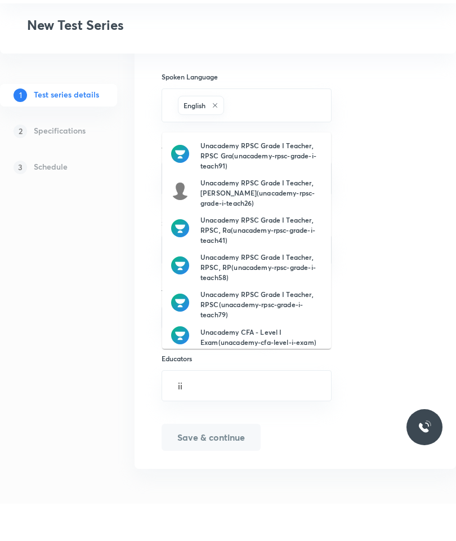
type input "iit"
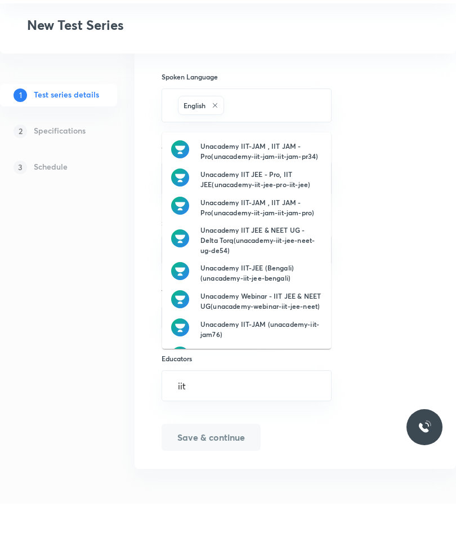
click at [262, 206] on h6 "Unacademy IIT JEE - Pro, IIT JEE(unacademy-iit-jee-pro-iit-jee)" at bounding box center [261, 216] width 122 height 20
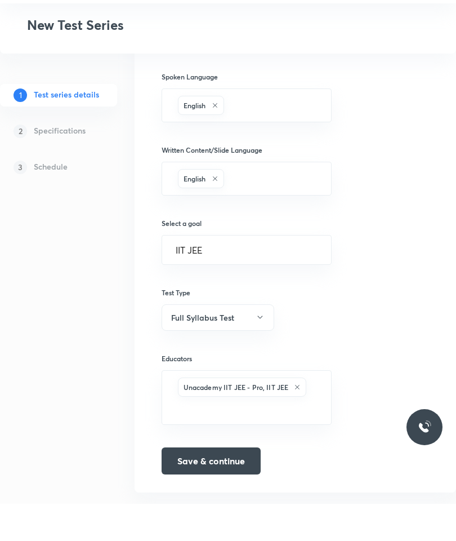
scroll to position [512, 0]
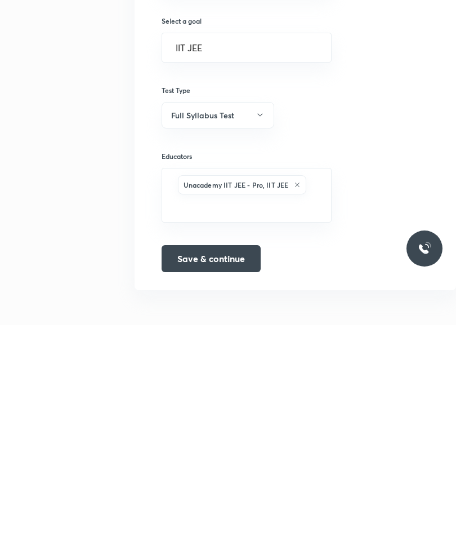
click at [223, 461] on button "Save & continue" at bounding box center [211, 474] width 99 height 27
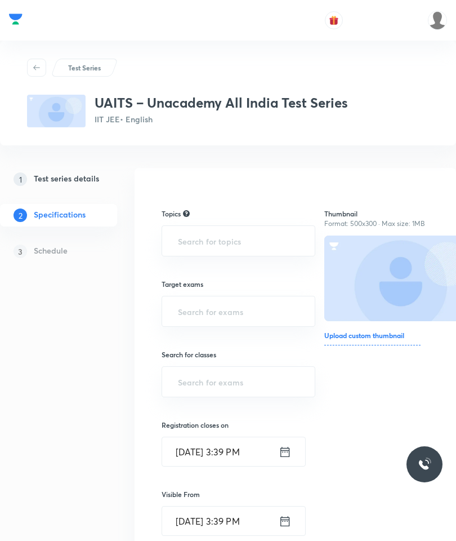
click at [216, 239] on input "text" at bounding box center [239, 240] width 126 height 21
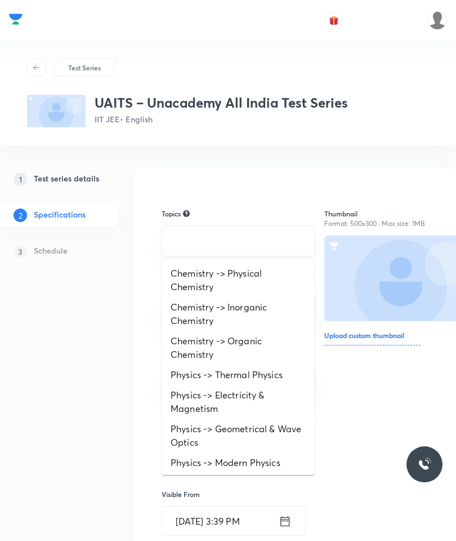
click at [221, 279] on li "Chemistry -> Physical Chemistry" at bounding box center [238, 280] width 153 height 34
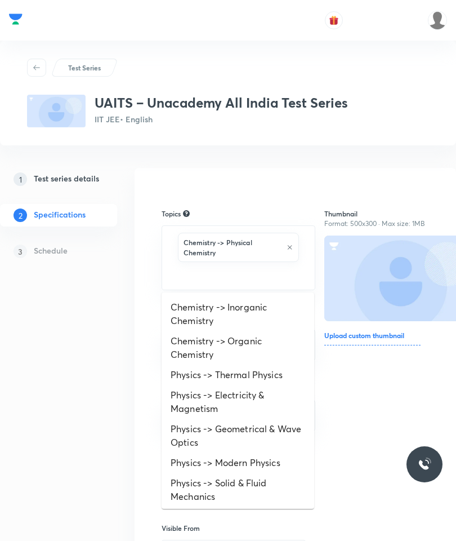
click at [222, 316] on li "Chemistry -> Inorganic Chemistry" at bounding box center [238, 314] width 153 height 34
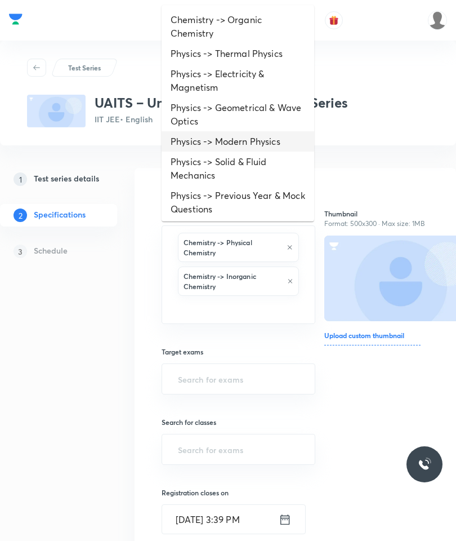
click at [243, 132] on li "Physics -> Modern Physics" at bounding box center [238, 141] width 153 height 20
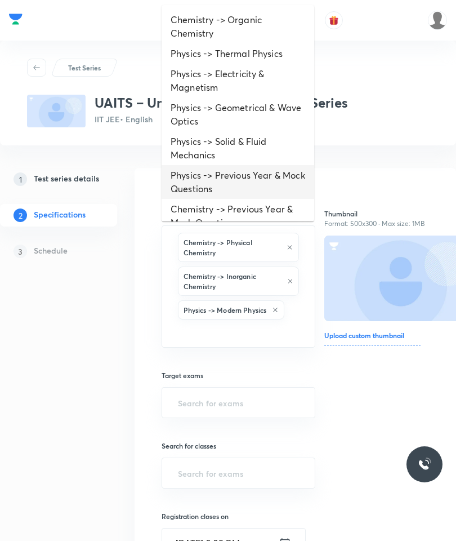
click at [226, 172] on li "Physics -> Previous Year & Mock Questions" at bounding box center [238, 182] width 153 height 34
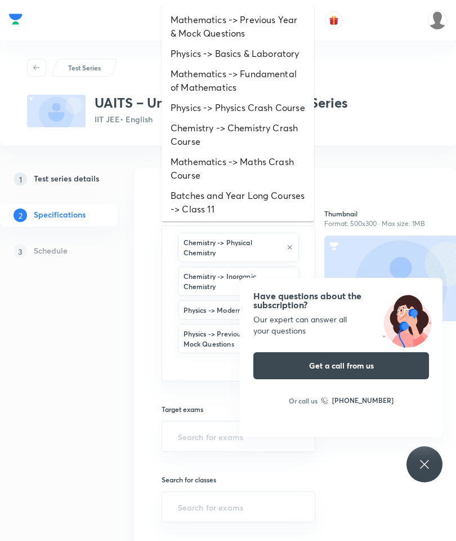
scroll to position [195, 0]
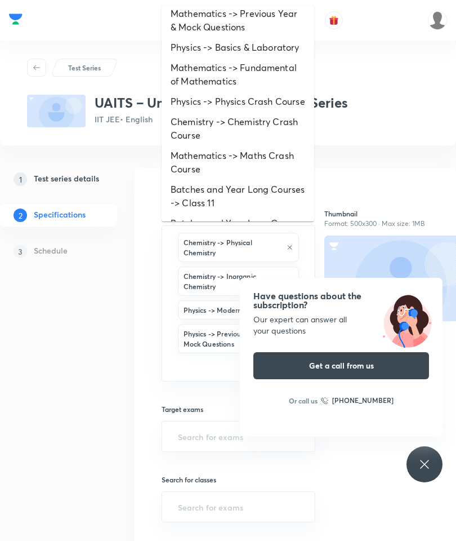
click at [250, 120] on li "Chemistry -> Chemistry Crash Course" at bounding box center [238, 128] width 153 height 34
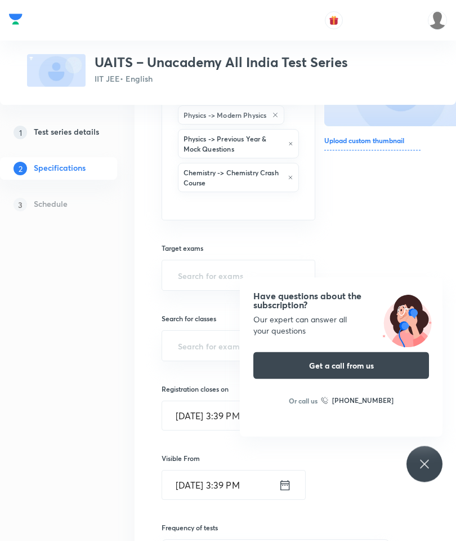
click at [219, 265] on input "text" at bounding box center [239, 275] width 126 height 21
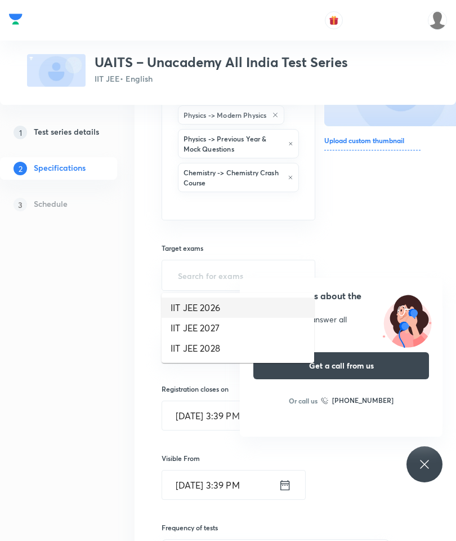
click at [204, 302] on li "IIT JEE 2026" at bounding box center [238, 307] width 153 height 20
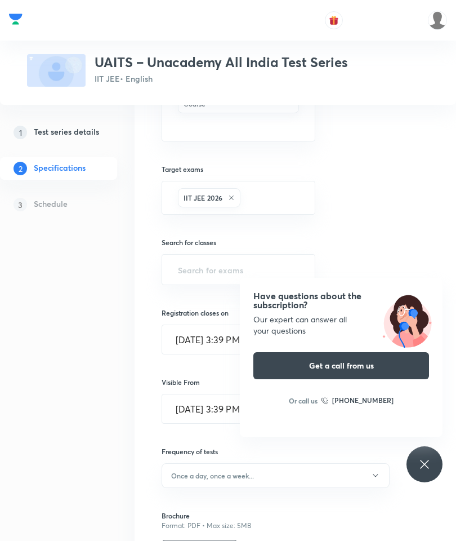
scroll to position [282, 0]
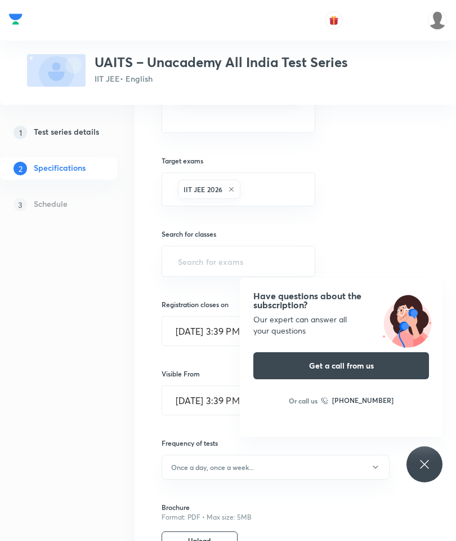
click at [209, 266] on input "text" at bounding box center [239, 261] width 126 height 21
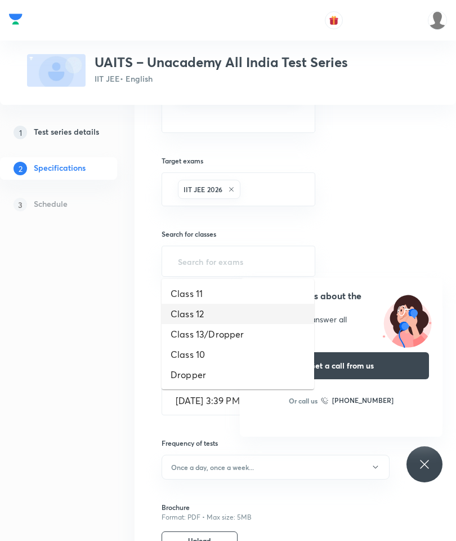
click at [194, 309] on li "Class 12" at bounding box center [238, 313] width 153 height 20
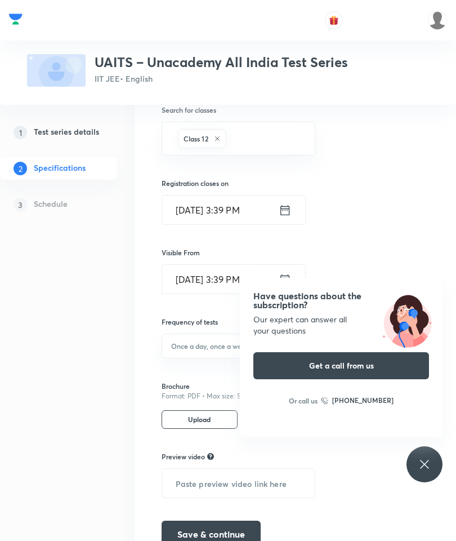
scroll to position [423, 0]
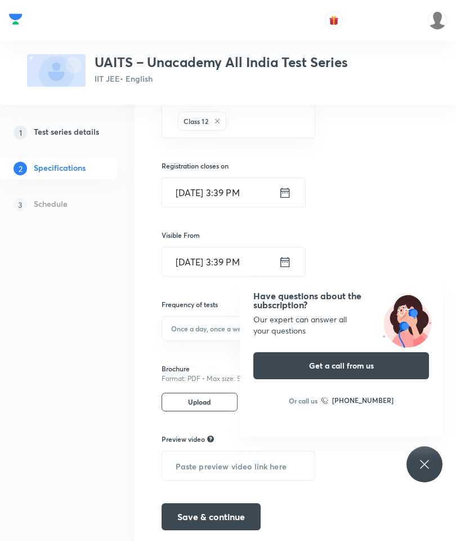
click at [197, 323] on h6 "Once a day, once a week..." at bounding box center [212, 328] width 83 height 10
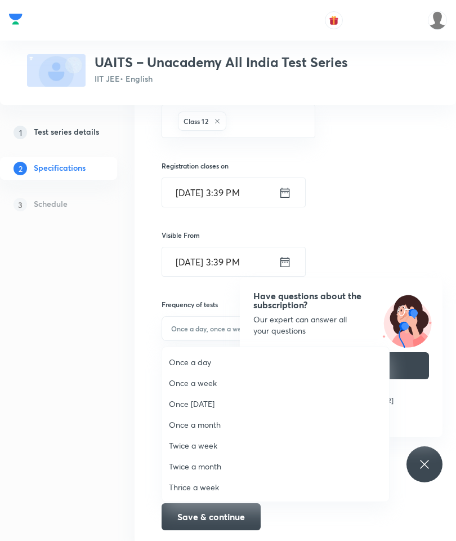
click at [208, 383] on span "Once a week" at bounding box center [275, 383] width 213 height 12
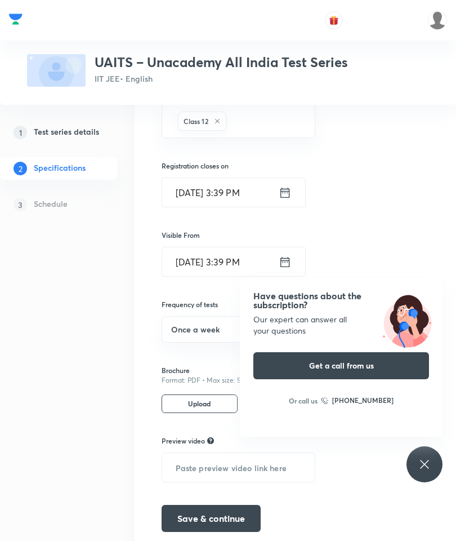
scroll to position [468, 0]
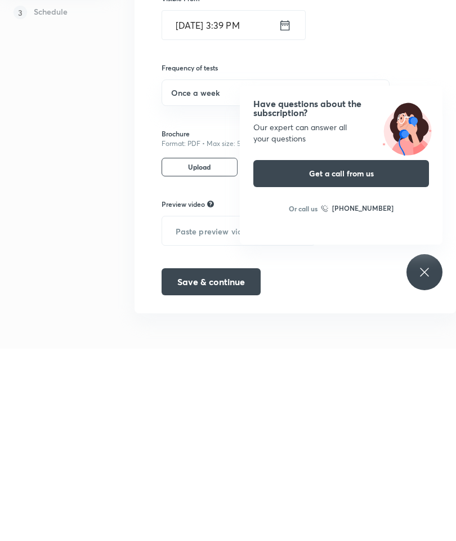
click at [221, 460] on button "Save & continue" at bounding box center [211, 473] width 99 height 27
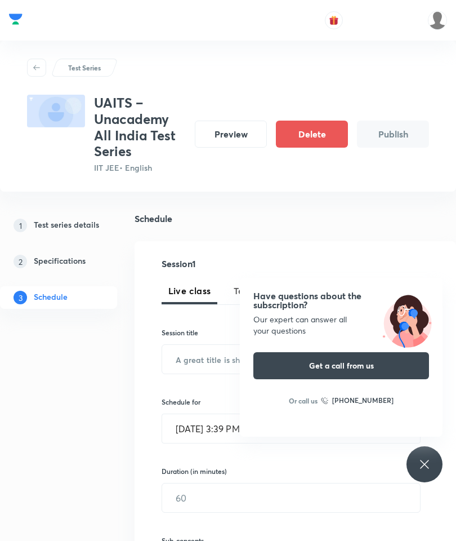
click at [424, 452] on div "Have questions about the subscription? Our expert can answer all your questions…" at bounding box center [425, 464] width 36 height 36
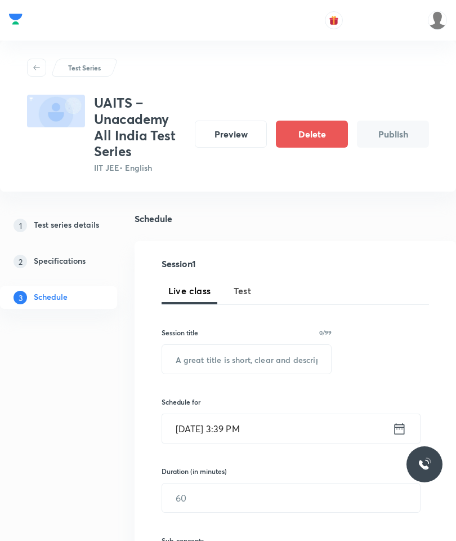
click at [252, 280] on button "Test" at bounding box center [243, 290] width 32 height 27
click at [241, 347] on input "text" at bounding box center [246, 359] width 169 height 29
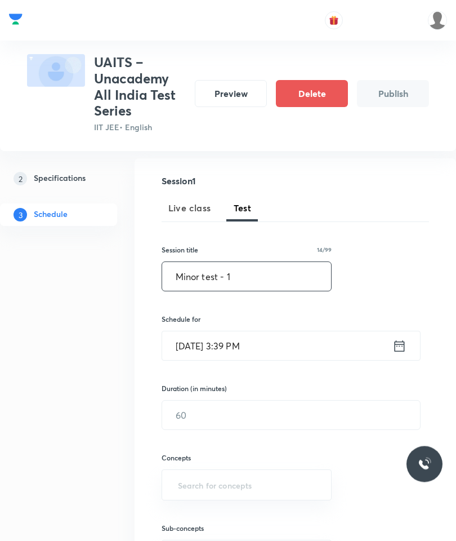
scroll to position [85, 0]
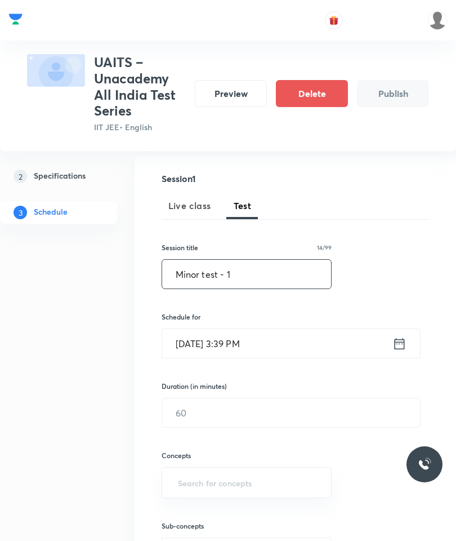
type input "Minor test - 1"
click at [299, 334] on input "[DATE] 3:39 PM" at bounding box center [277, 343] width 230 height 29
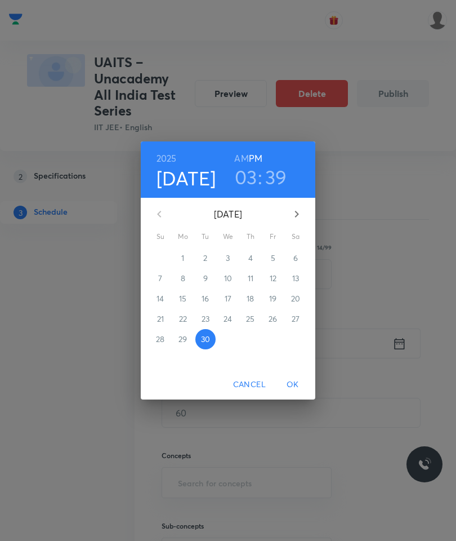
click at [294, 221] on icon "button" at bounding box center [297, 214] width 14 height 14
click at [163, 284] on span "5" at bounding box center [160, 278] width 20 height 11
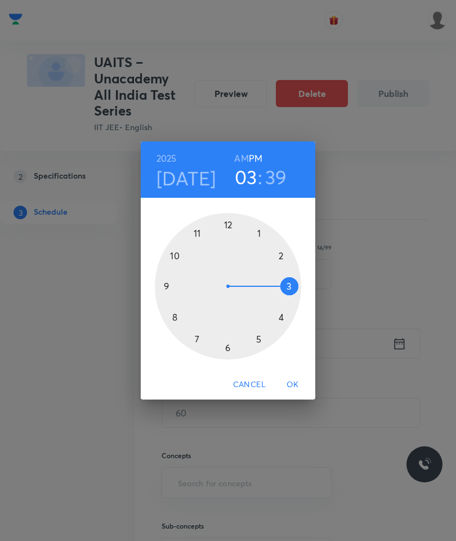
click at [284, 273] on div at bounding box center [228, 286] width 146 height 146
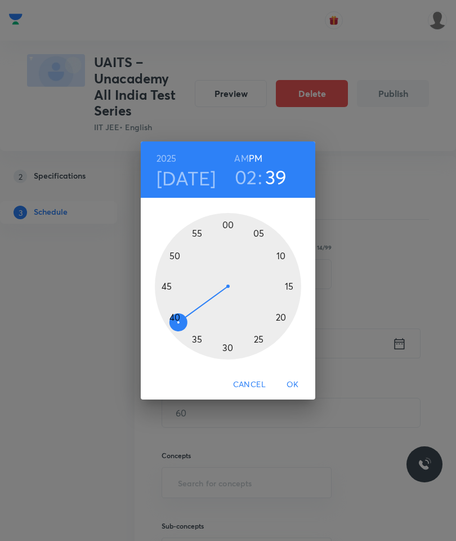
click at [232, 237] on div at bounding box center [228, 286] width 146 height 146
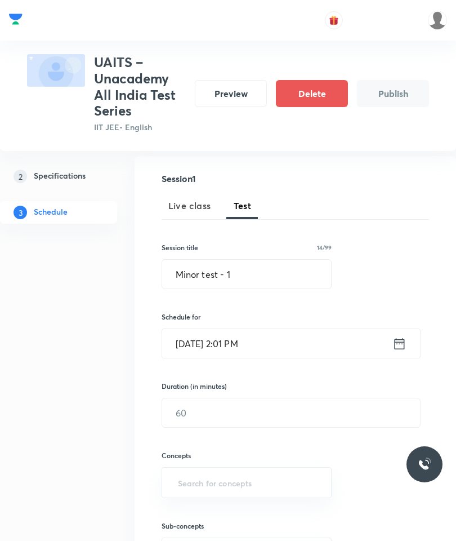
click at [230, 404] on input "text" at bounding box center [291, 412] width 258 height 29
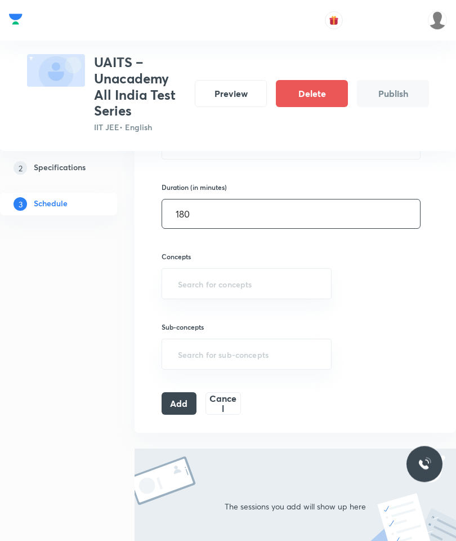
scroll to position [284, 0]
type input "180"
click at [242, 287] on input "text" at bounding box center [247, 283] width 142 height 21
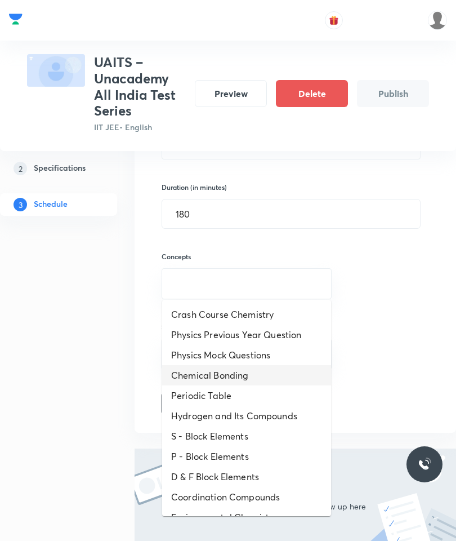
click at [251, 365] on li "Chemical Bonding" at bounding box center [246, 375] width 169 height 20
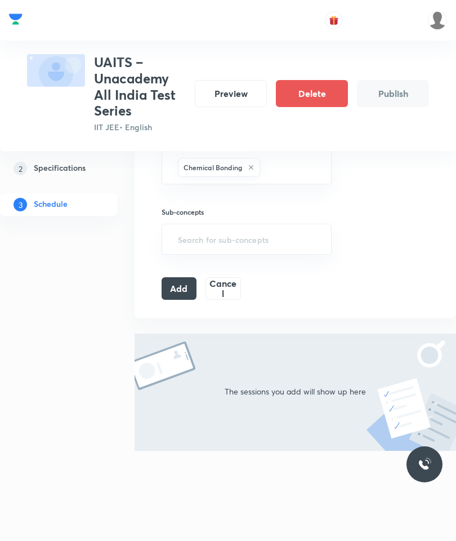
scroll to position [401, 0]
click at [181, 285] on button "Add" at bounding box center [179, 289] width 35 height 23
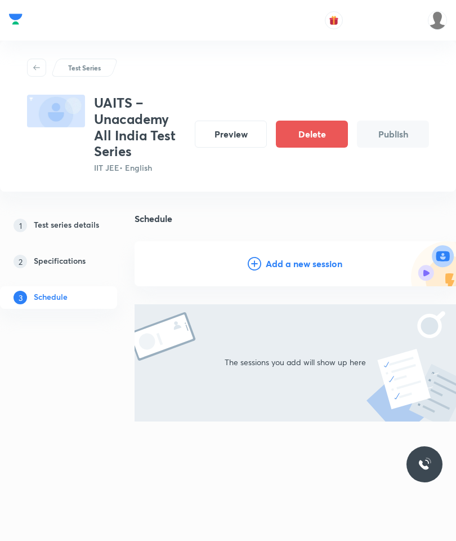
scroll to position [44, 0]
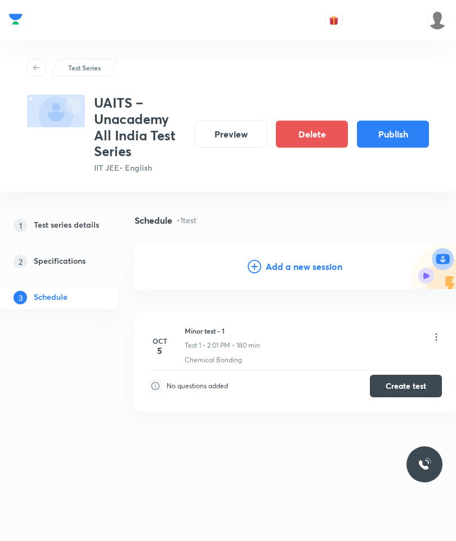
click at [399, 120] on button "Publish" at bounding box center [393, 133] width 72 height 27
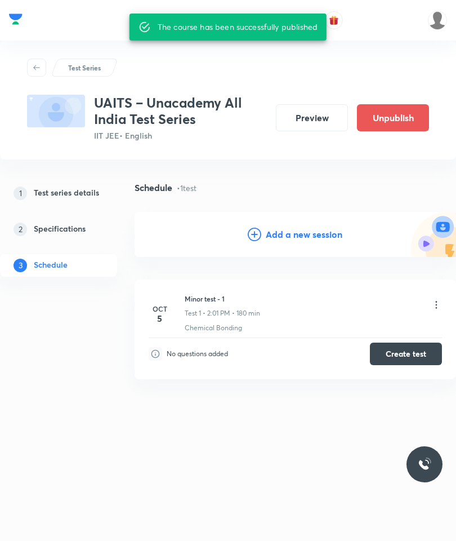
click at [319, 104] on button "Preview" at bounding box center [312, 117] width 72 height 27
